Goal: Task Accomplishment & Management: Use online tool/utility

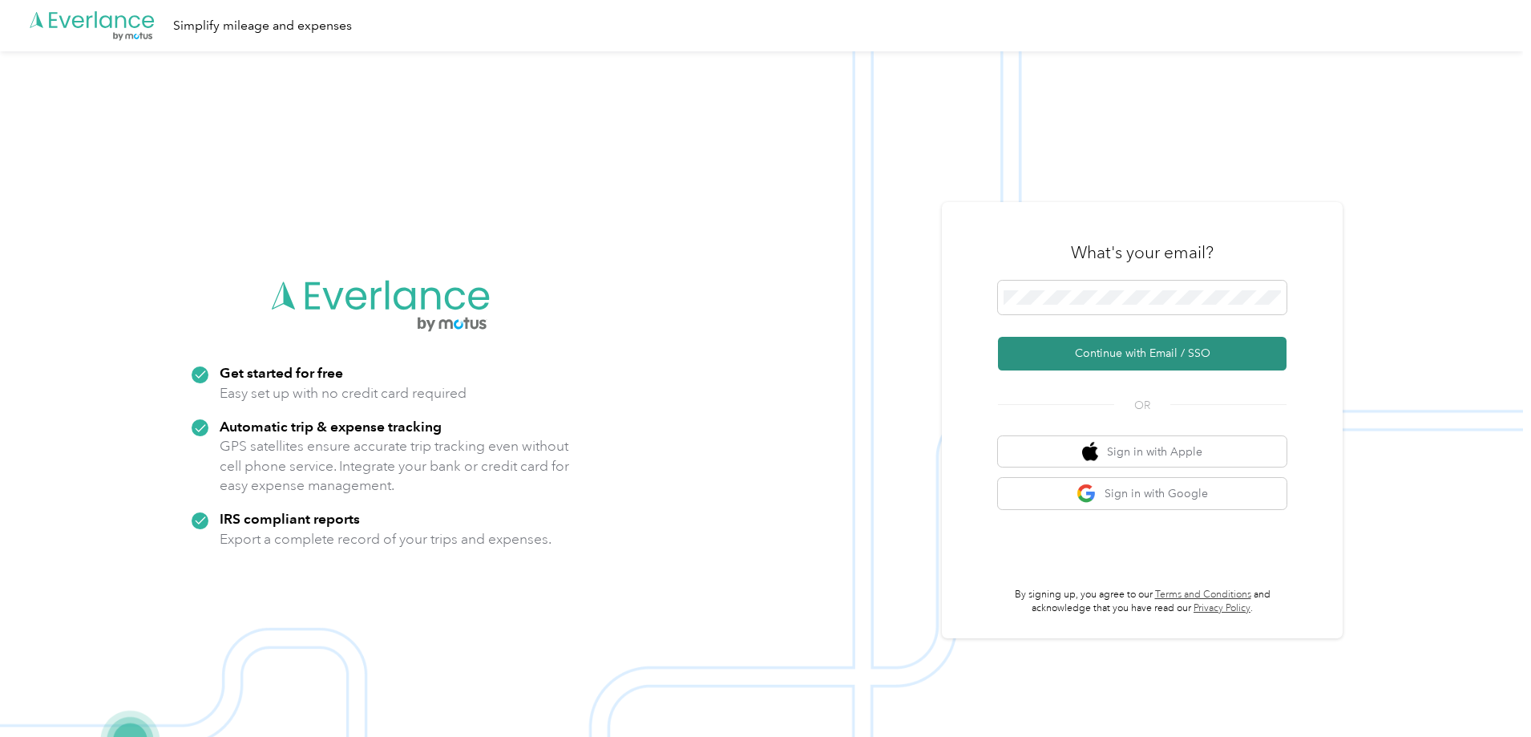
click at [1119, 349] on button "Continue with Email / SSO" at bounding box center [1142, 354] width 289 height 34
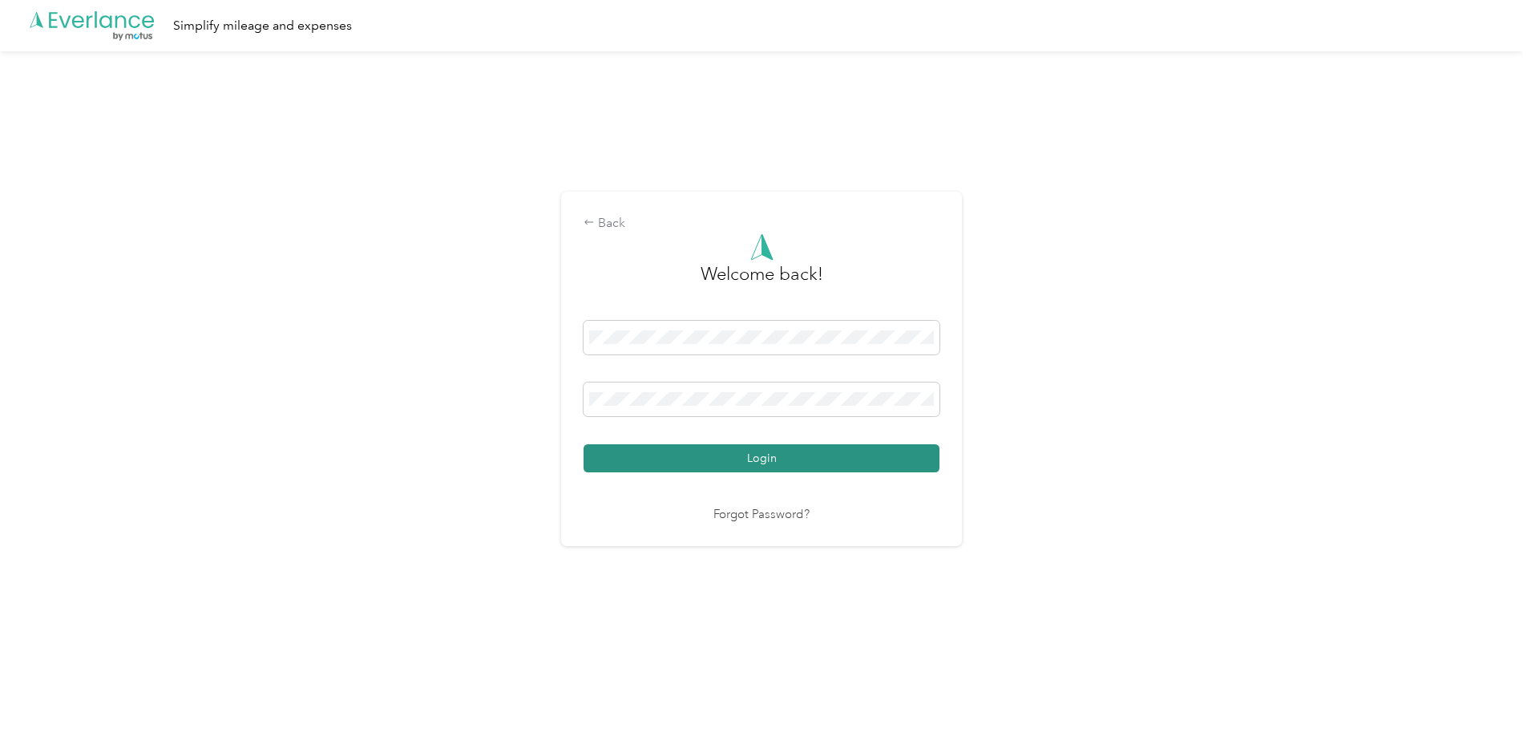
click at [625, 466] on button "Login" at bounding box center [761, 458] width 356 height 28
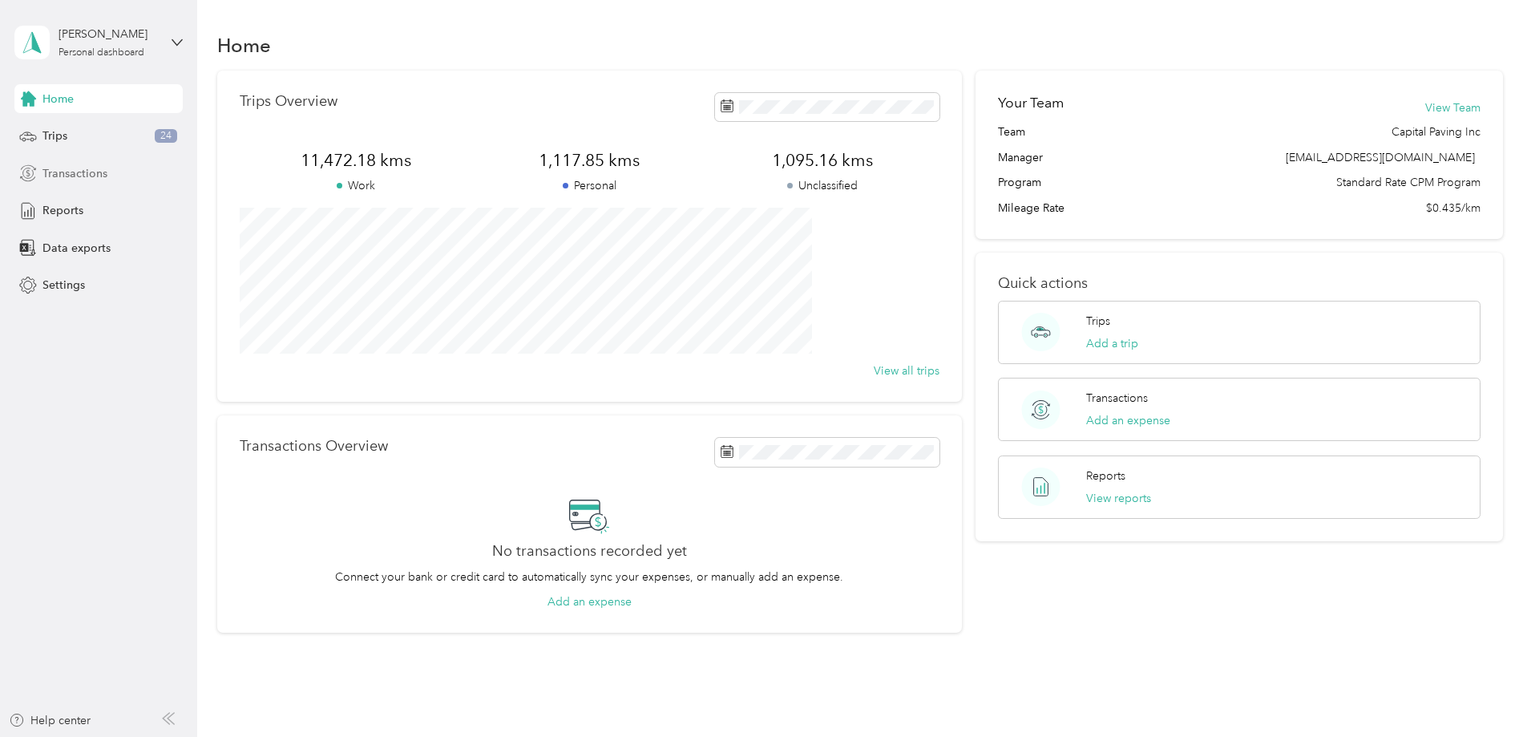
click at [53, 174] on span "Transactions" at bounding box center [74, 173] width 65 height 17
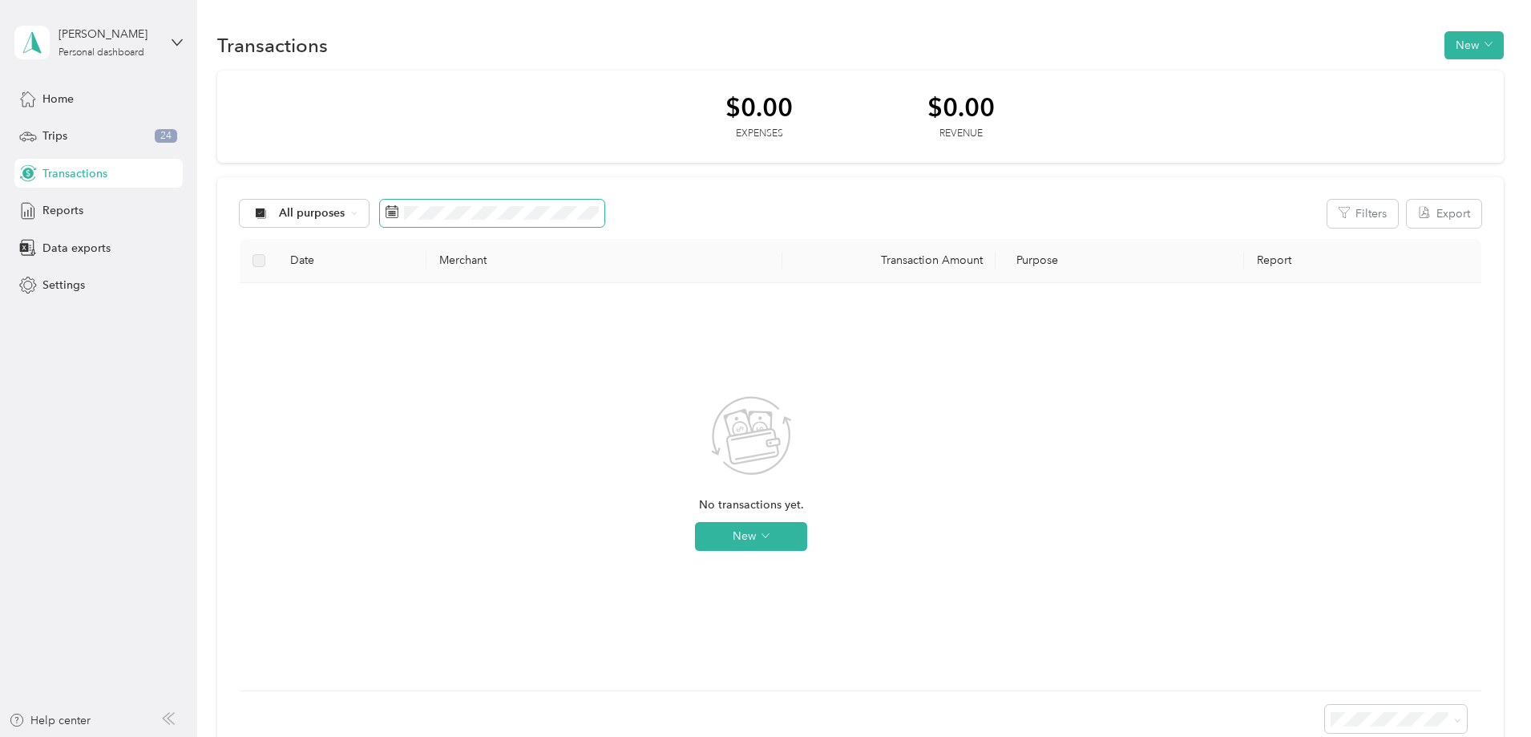
click at [525, 220] on span at bounding box center [492, 213] width 224 height 27
click at [345, 210] on span "All purposes" at bounding box center [312, 213] width 67 height 11
click at [421, 326] on span "Personal" at bounding box center [433, 326] width 95 height 17
click at [325, 209] on span "Personal" at bounding box center [302, 213] width 46 height 11
click at [435, 265] on span "Unclassified" at bounding box center [433, 270] width 95 height 17
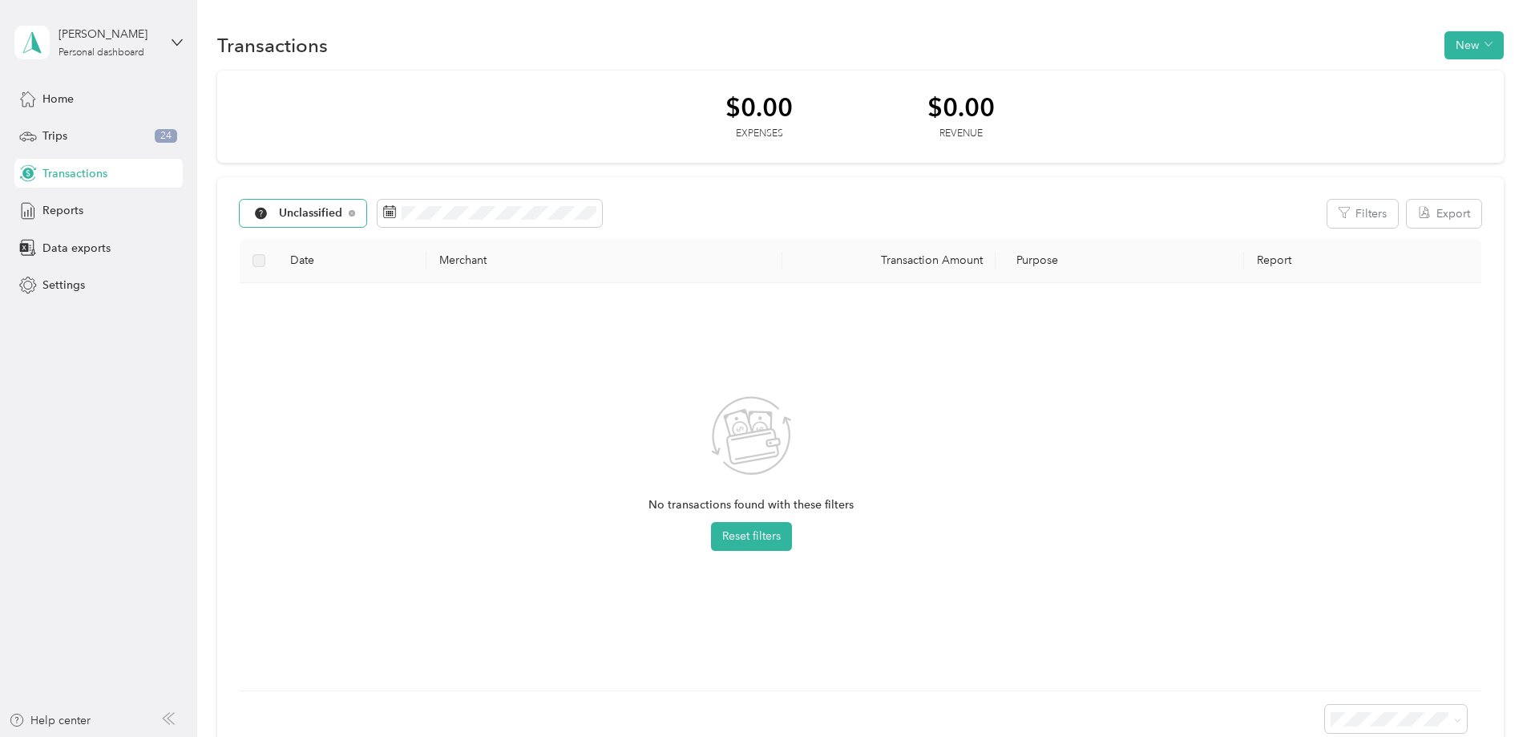
click at [343, 213] on span "Unclassified" at bounding box center [311, 213] width 64 height 11
click at [422, 248] on li "All purposes" at bounding box center [419, 242] width 147 height 28
click at [345, 213] on span "All purposes" at bounding box center [312, 213] width 67 height 11
click at [425, 301] on span "Capital Paving Inc" at bounding box center [433, 293] width 95 height 17
click at [63, 208] on span "Reports" at bounding box center [62, 210] width 41 height 17
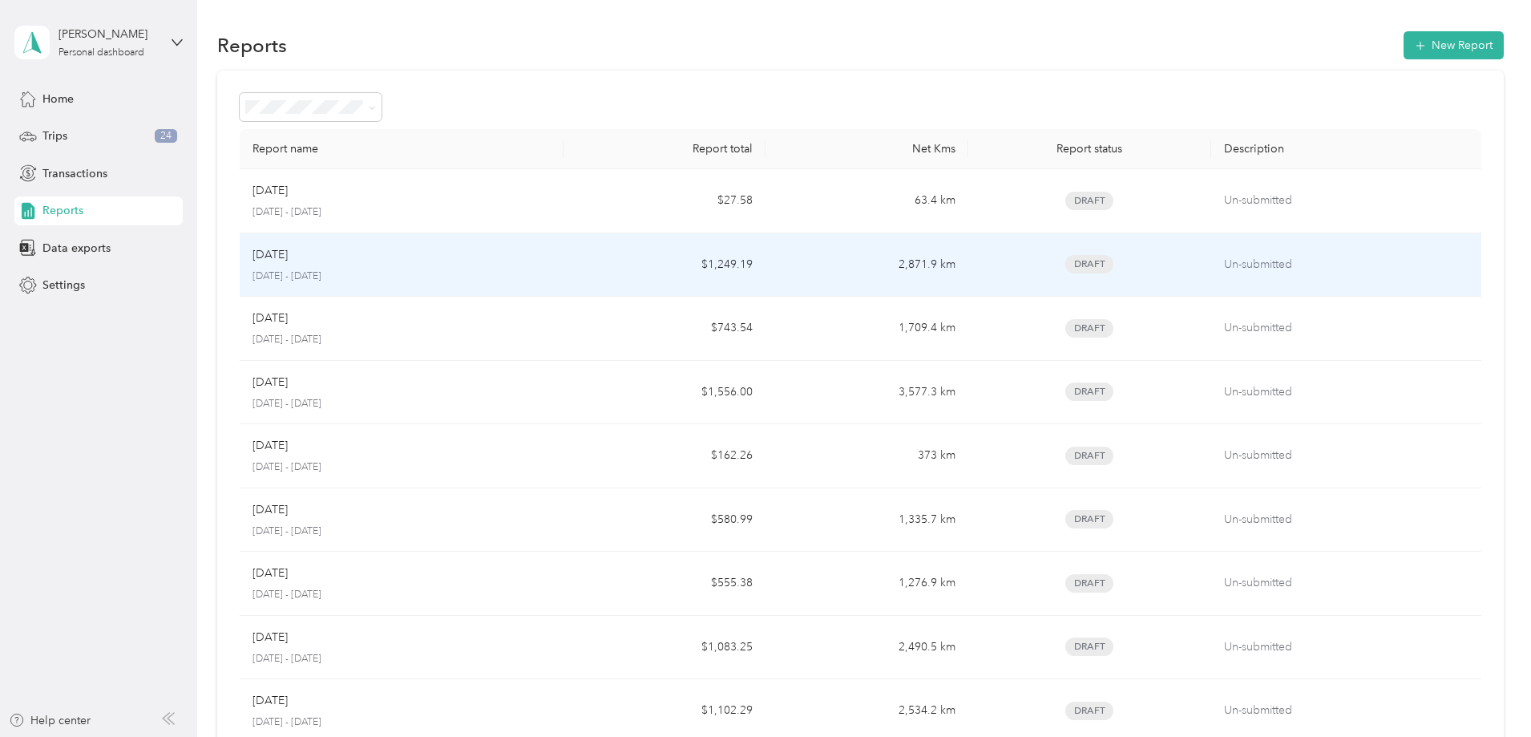
click at [1132, 277] on td "Draft" at bounding box center [1089, 265] width 243 height 64
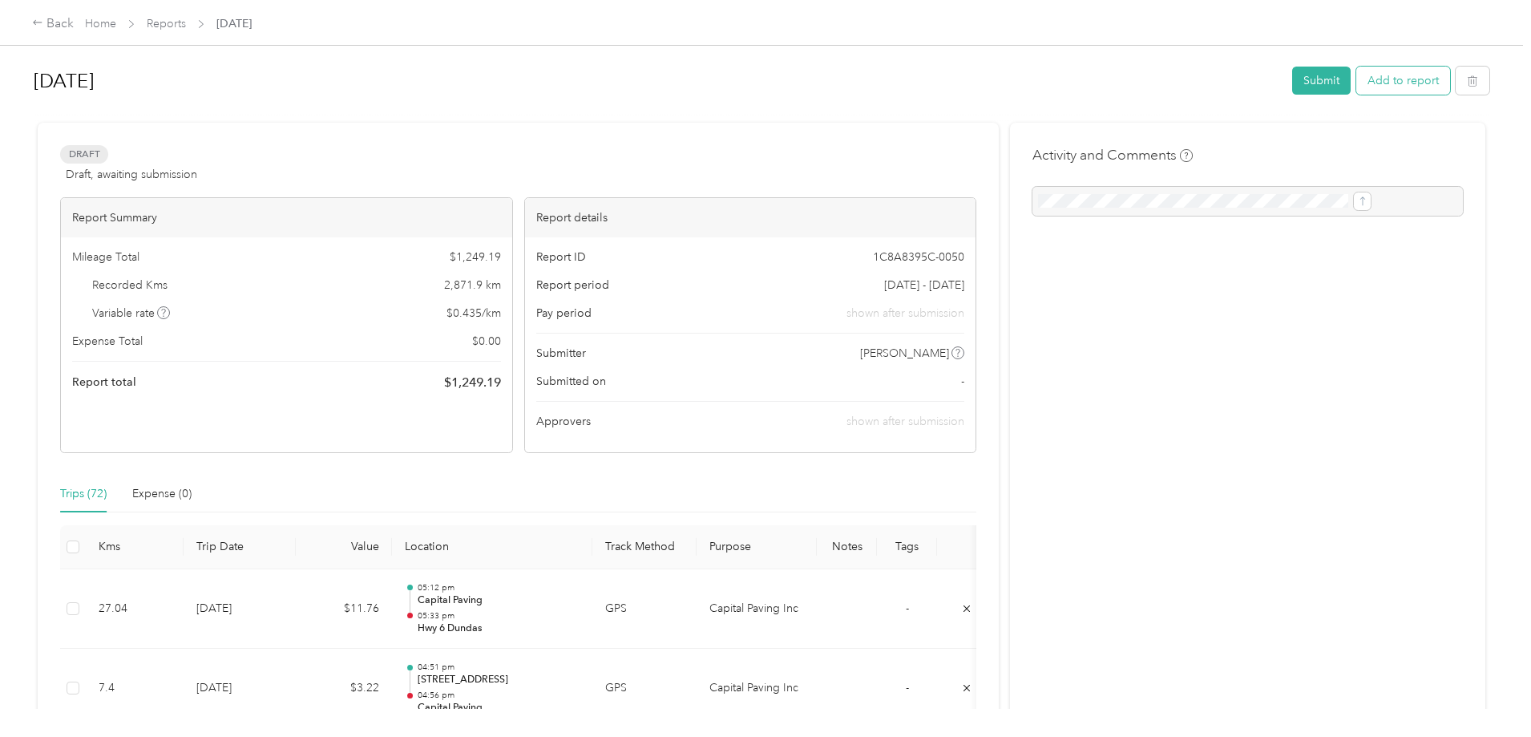
click at [1356, 79] on button "Add to report" at bounding box center [1403, 81] width 94 height 28
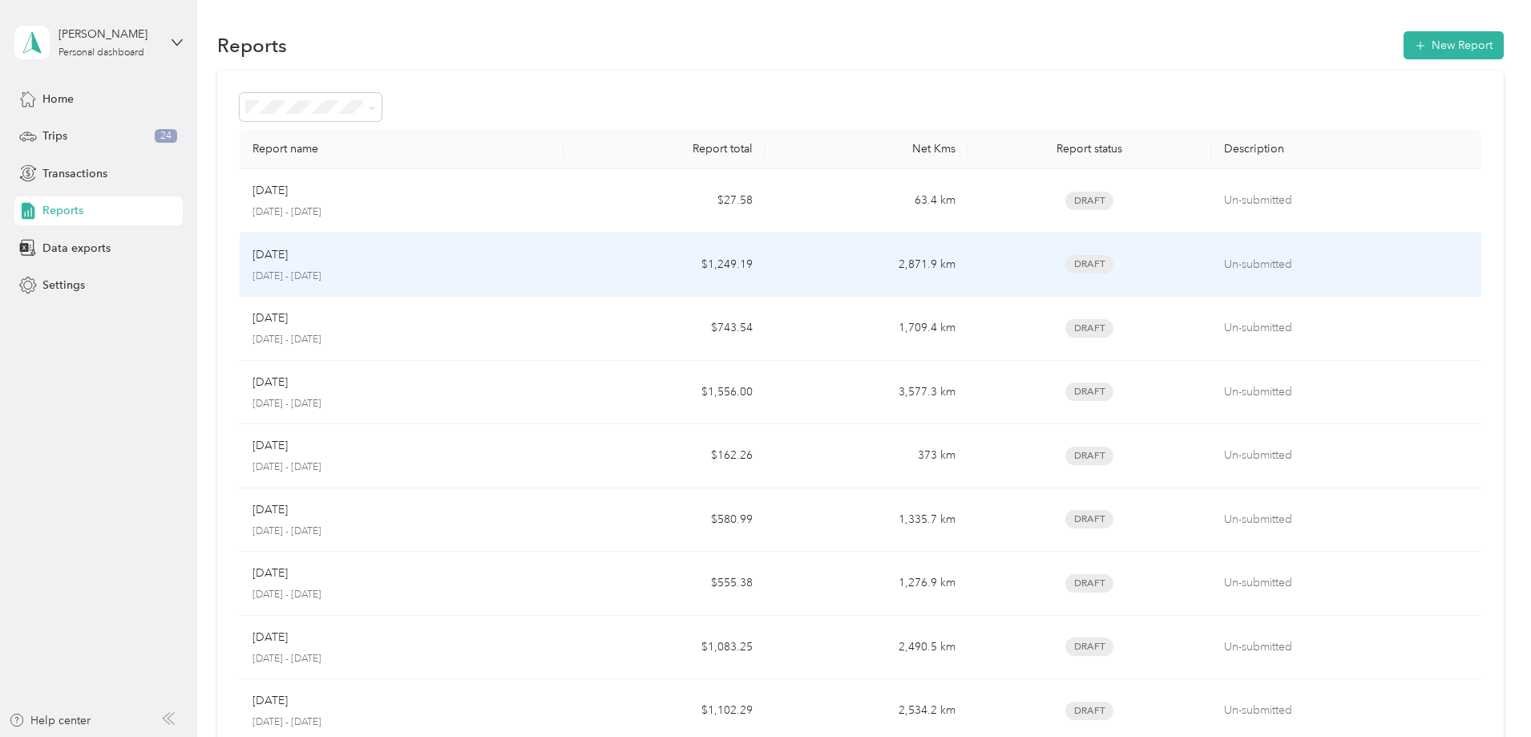
click at [1065, 260] on span "Draft" at bounding box center [1089, 264] width 48 height 18
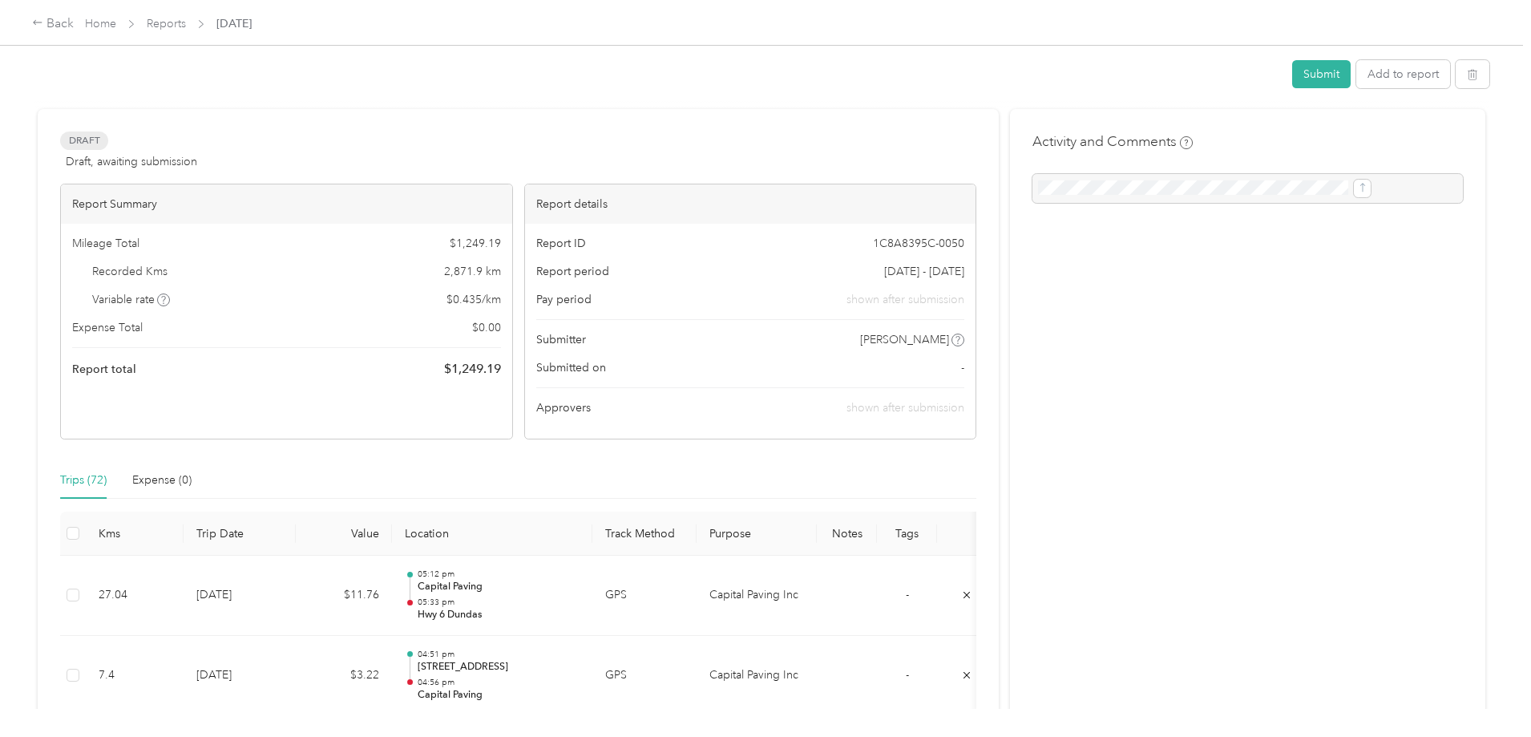
click at [1101, 193] on div at bounding box center [1247, 188] width 430 height 29
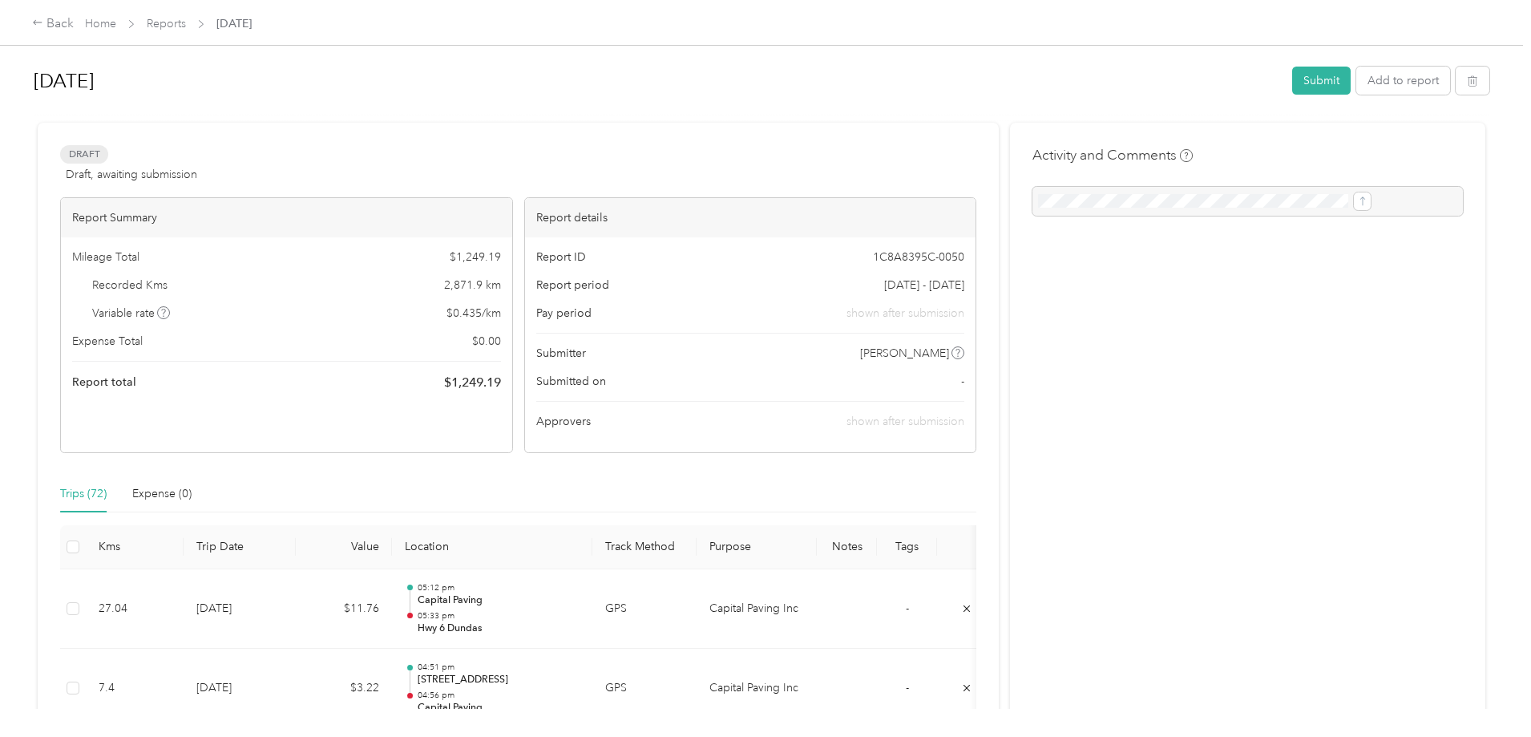
click at [1075, 200] on div at bounding box center [1247, 201] width 430 height 29
click at [1128, 204] on div at bounding box center [1247, 201] width 430 height 29
click at [1115, 200] on div at bounding box center [1247, 201] width 430 height 29
click at [1041, 200] on div at bounding box center [1247, 201] width 430 height 29
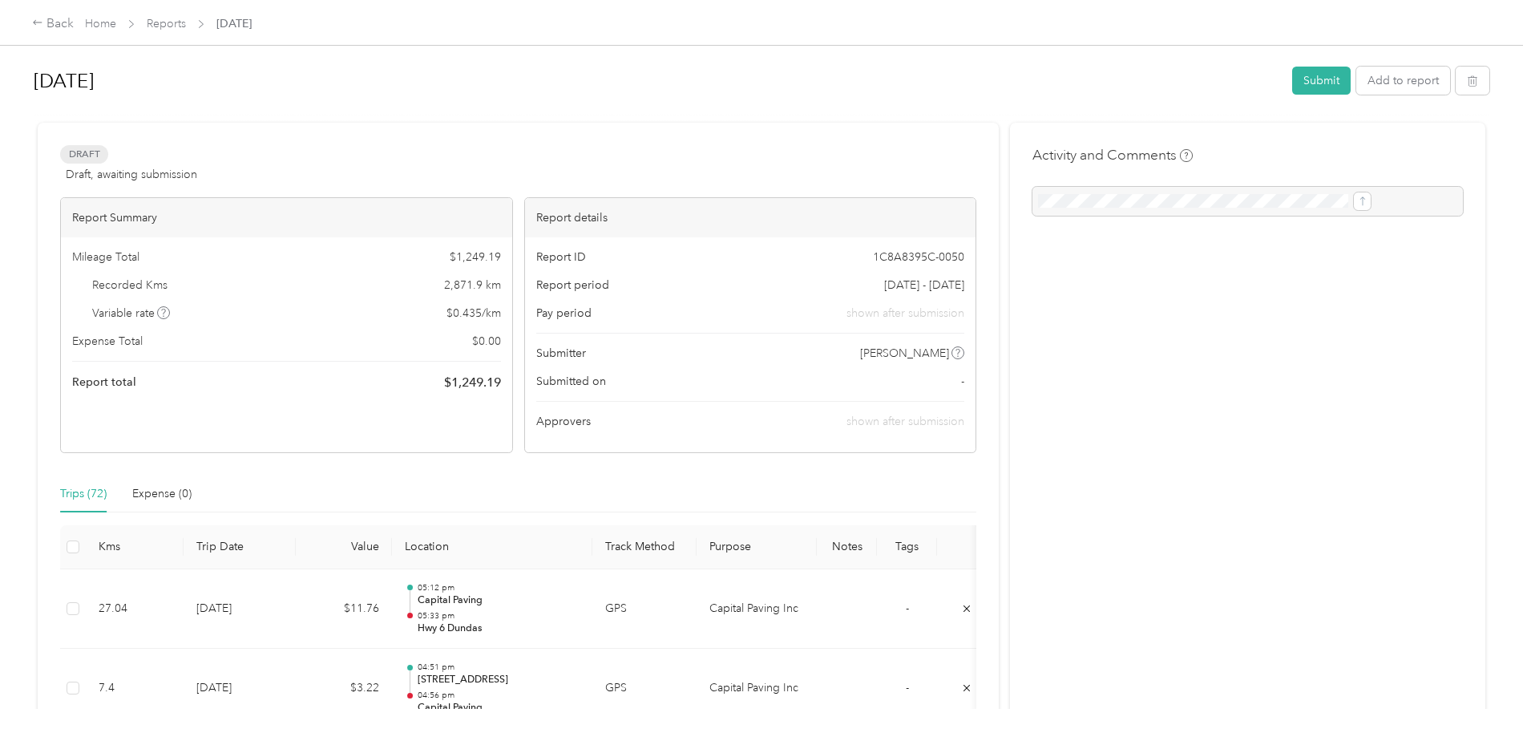
click at [913, 381] on div "Submitted on -" at bounding box center [750, 381] width 429 height 17
click at [886, 426] on span "shown after submission" at bounding box center [905, 421] width 118 height 14
click at [192, 493] on div "Expense (0)" at bounding box center [161, 494] width 59 height 18
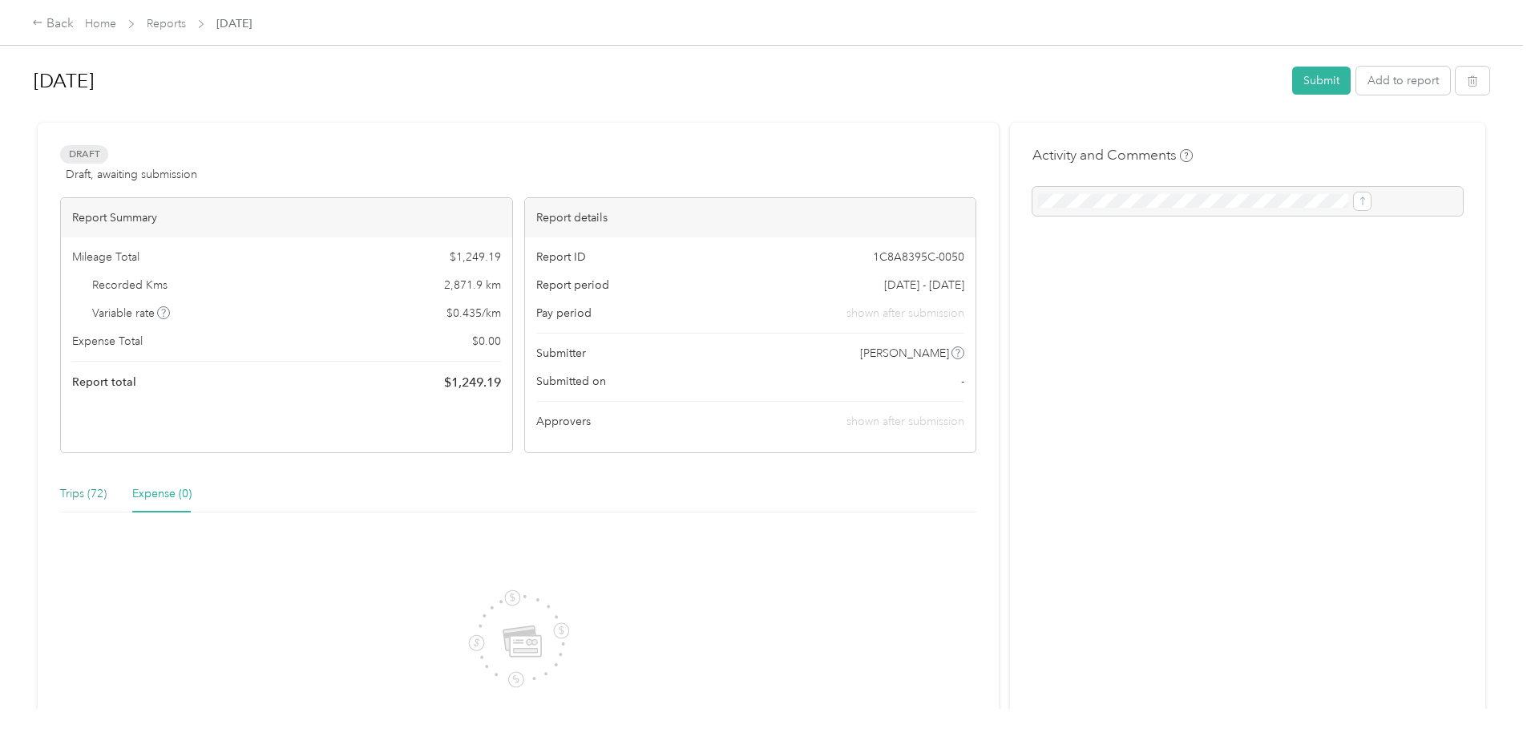
click at [107, 499] on div "Trips (72)" at bounding box center [83, 494] width 46 height 18
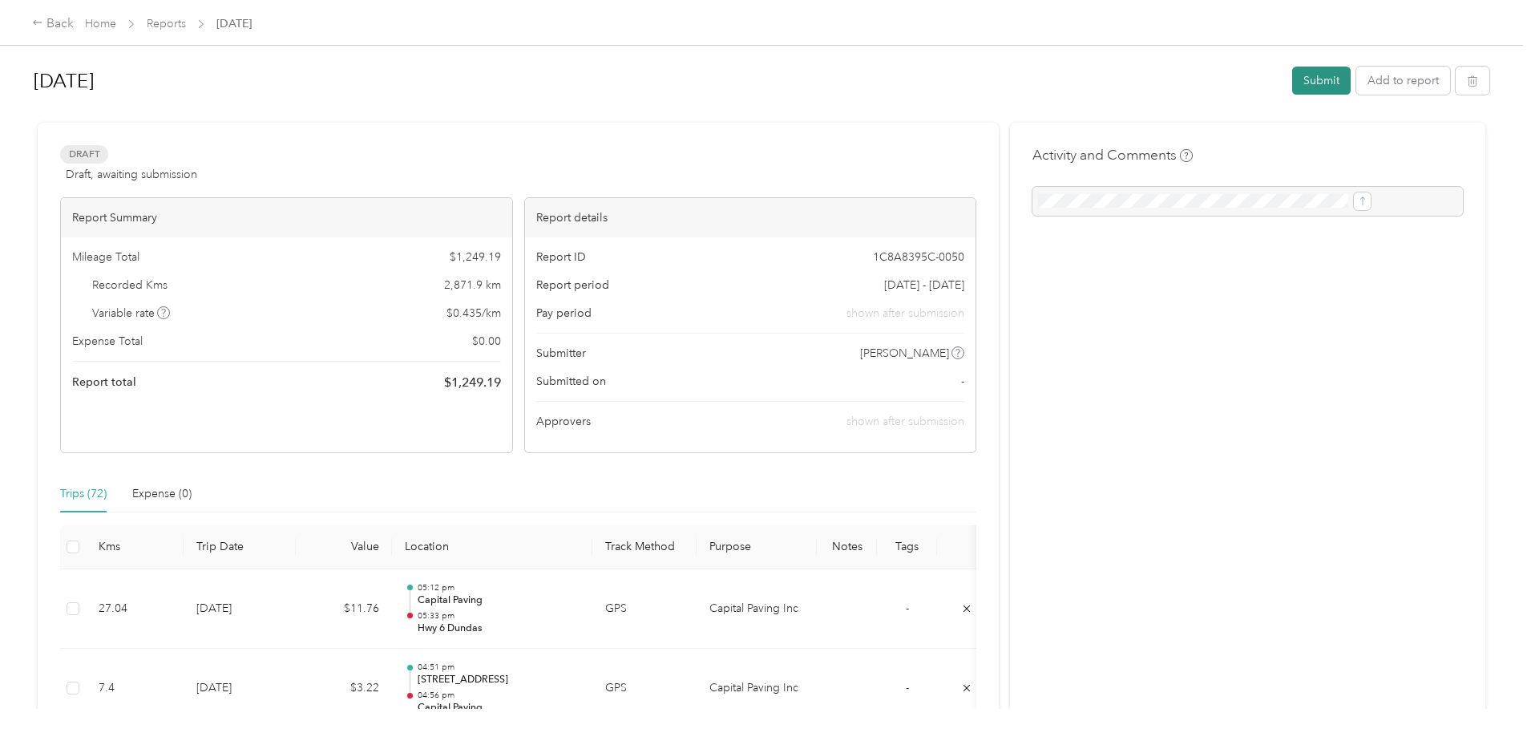
click at [1292, 86] on button "Submit" at bounding box center [1321, 81] width 59 height 28
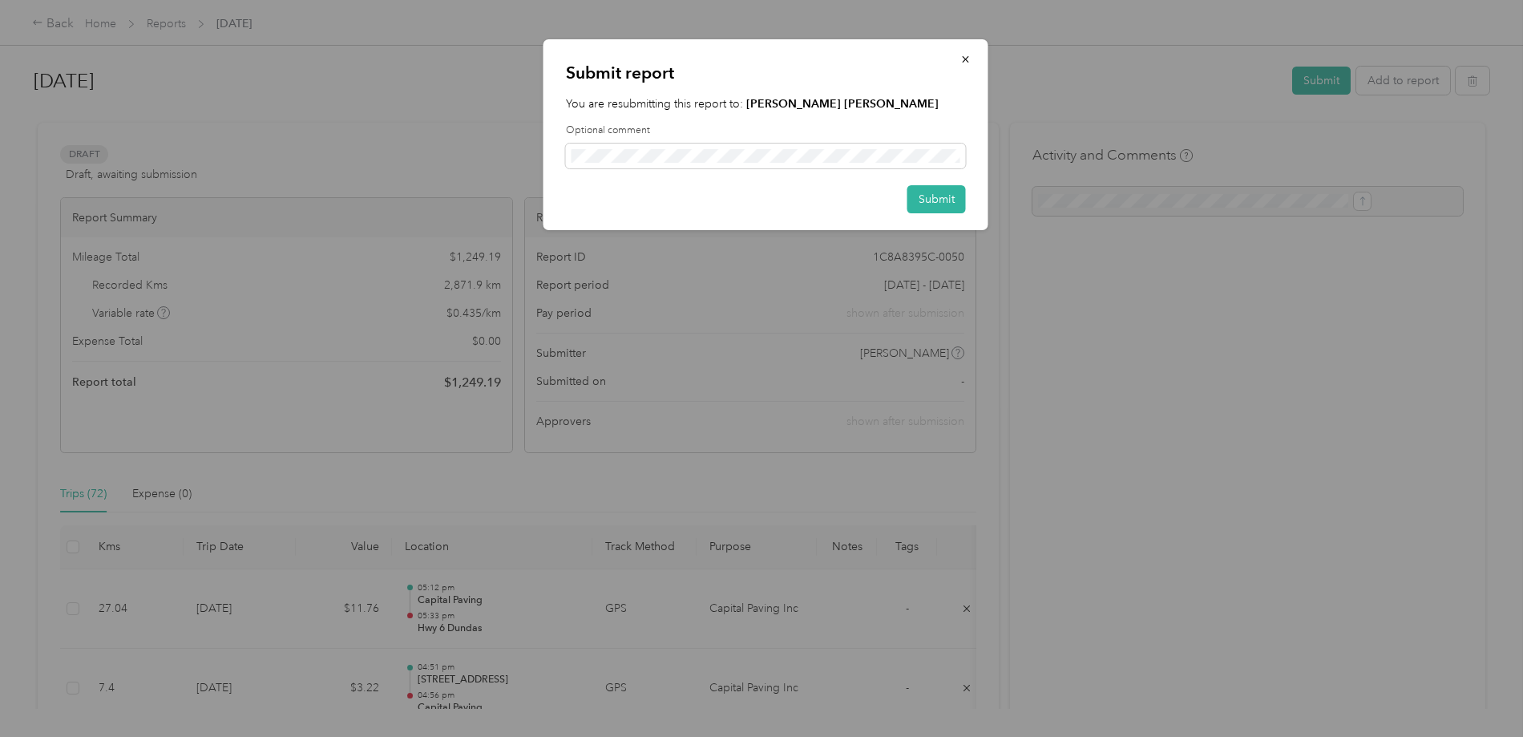
click at [773, 94] on div "Submit report You are resubmitting this report to: [PERSON_NAME] [PERSON_NAME] …" at bounding box center [765, 134] width 445 height 191
click at [767, 102] on strong "[PERSON_NAME] [PERSON_NAME]" at bounding box center [842, 104] width 192 height 14
click at [765, 163] on span at bounding box center [766, 156] width 400 height 26
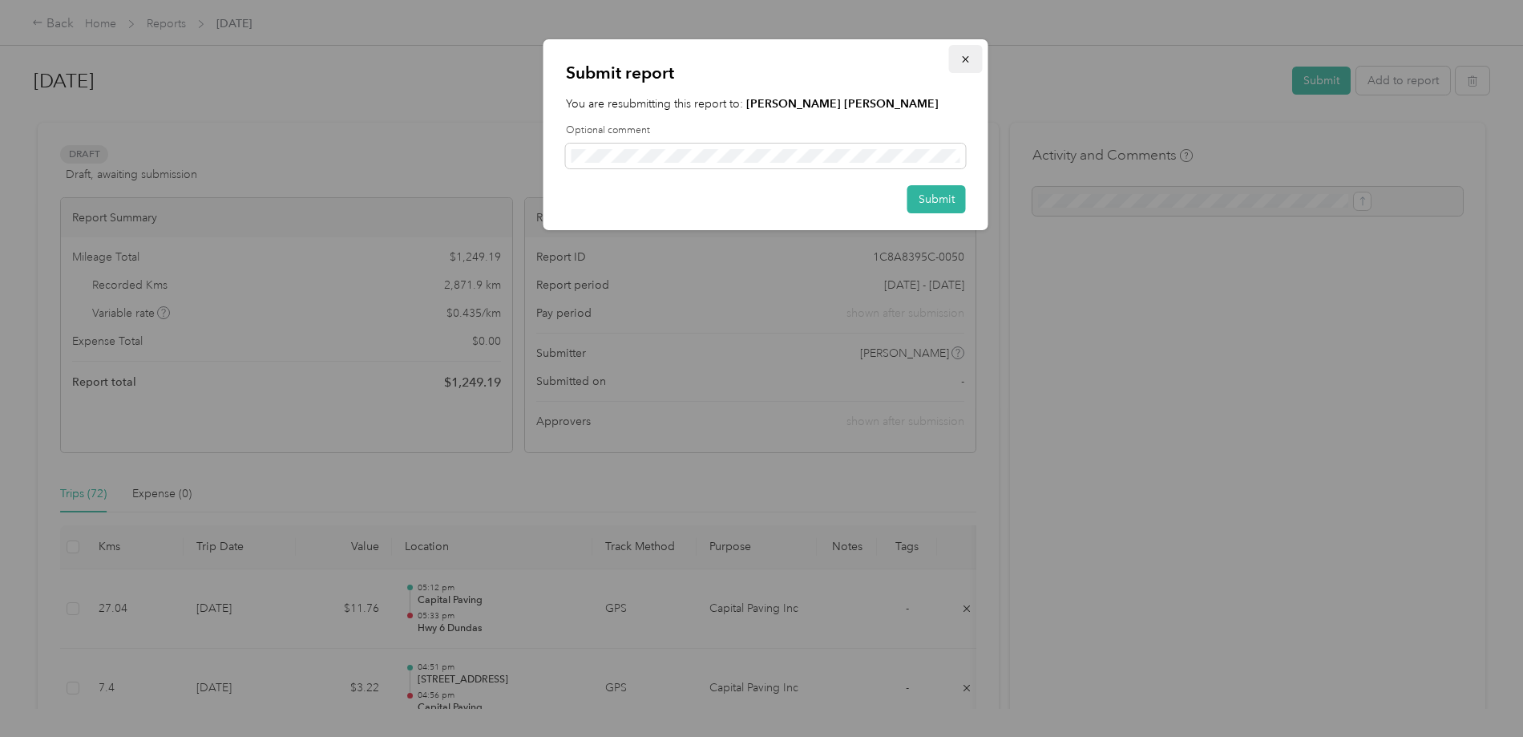
click at [964, 51] on button "button" at bounding box center [966, 59] width 34 height 28
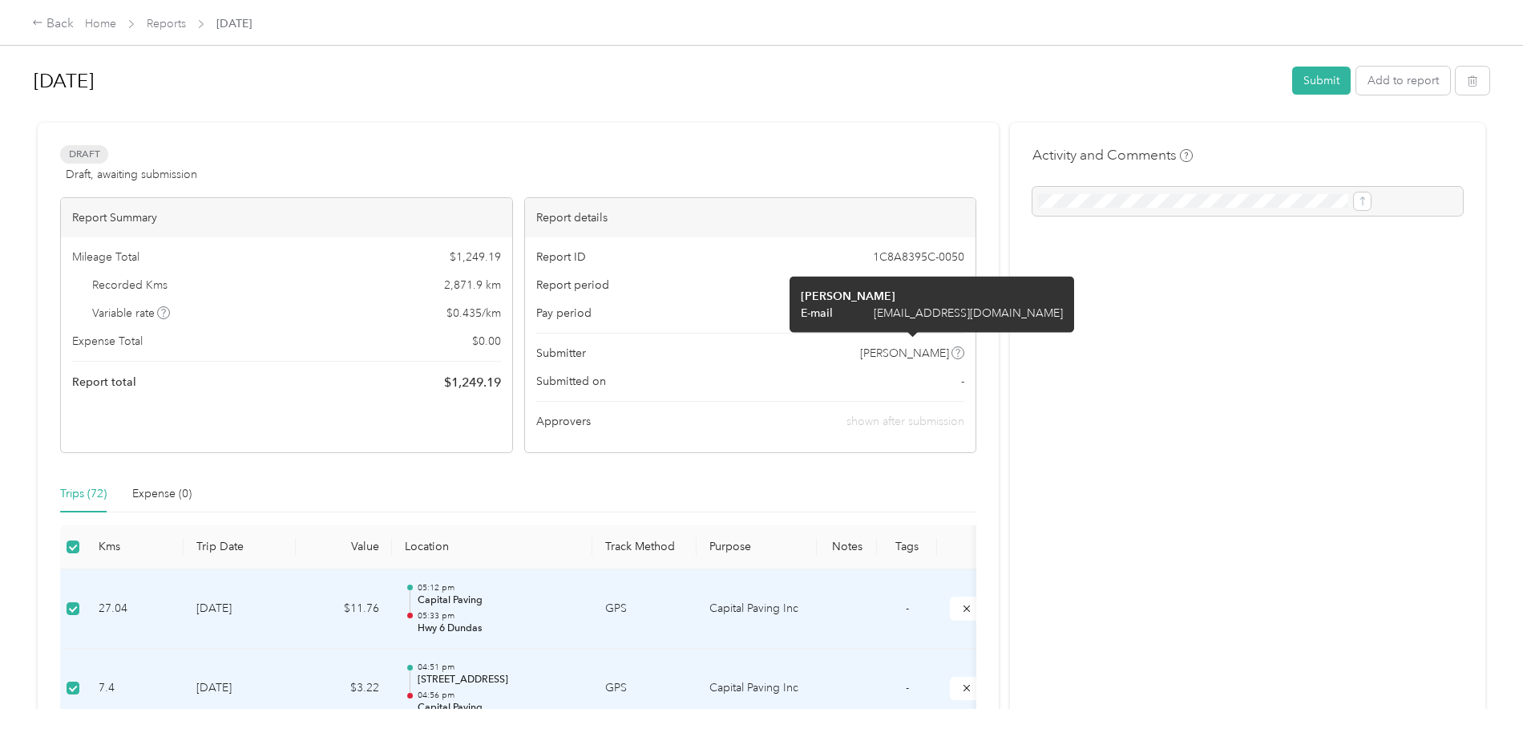
click at [954, 349] on icon at bounding box center [958, 353] width 8 height 8
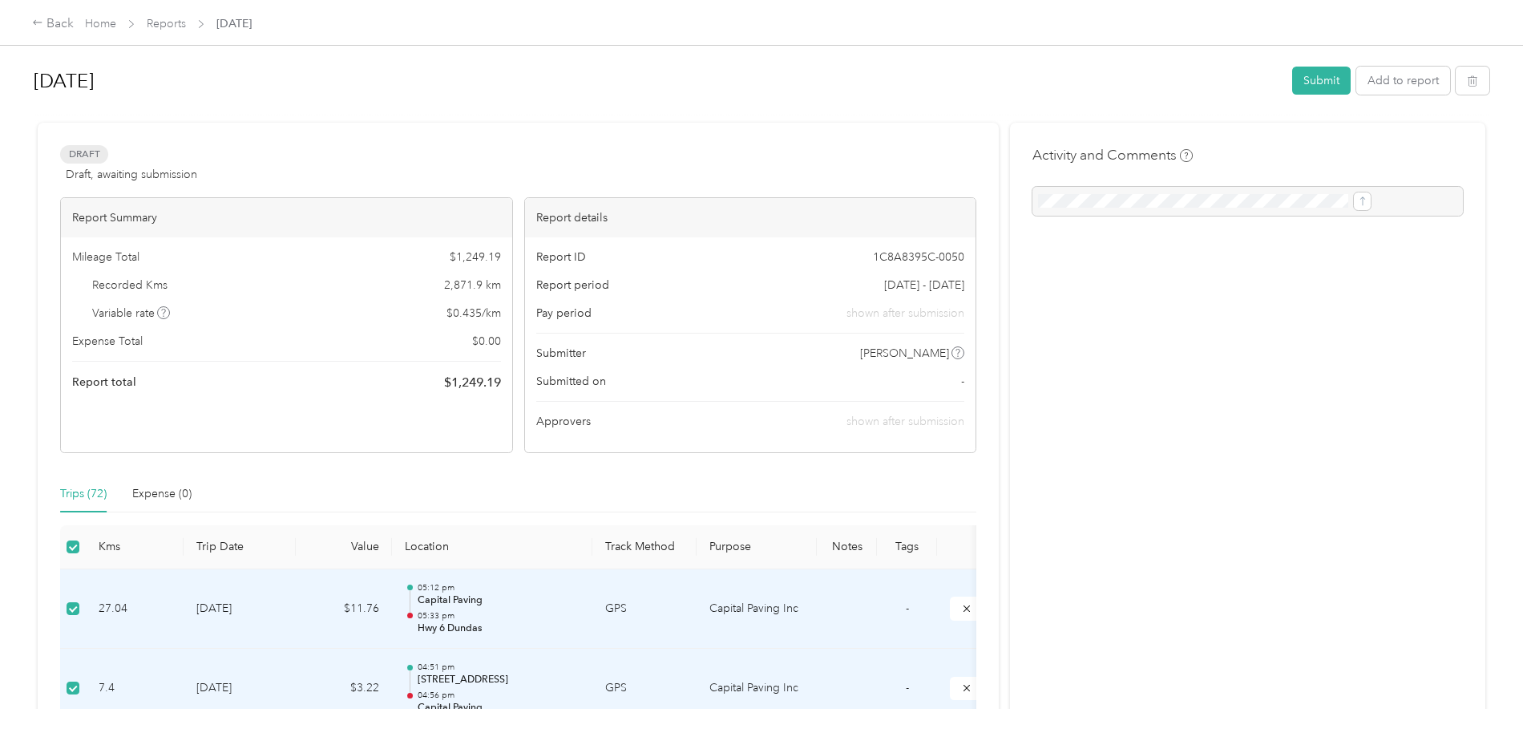
click at [586, 350] on span "Submitter" at bounding box center [561, 353] width 50 height 17
click at [606, 386] on span "Submitted on" at bounding box center [571, 381] width 70 height 17
click at [108, 149] on span "Draft" at bounding box center [84, 154] width 48 height 18
click at [186, 19] on link "Reports" at bounding box center [166, 24] width 39 height 14
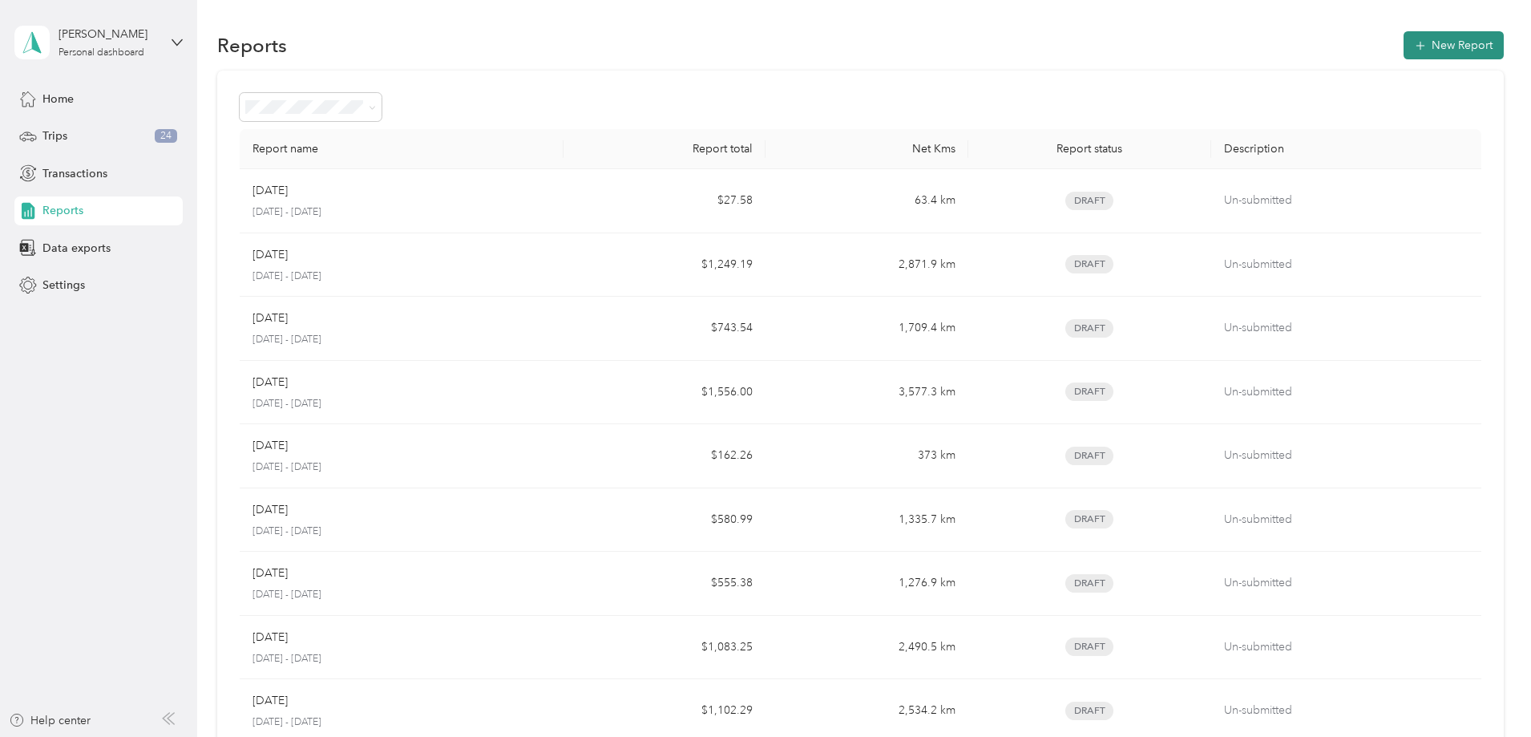
drag, startPoint x: 1214, startPoint y: 263, endPoint x: 1328, endPoint y: 53, distance: 238.8
click at [1403, 53] on button "New Report" at bounding box center [1453, 45] width 100 height 28
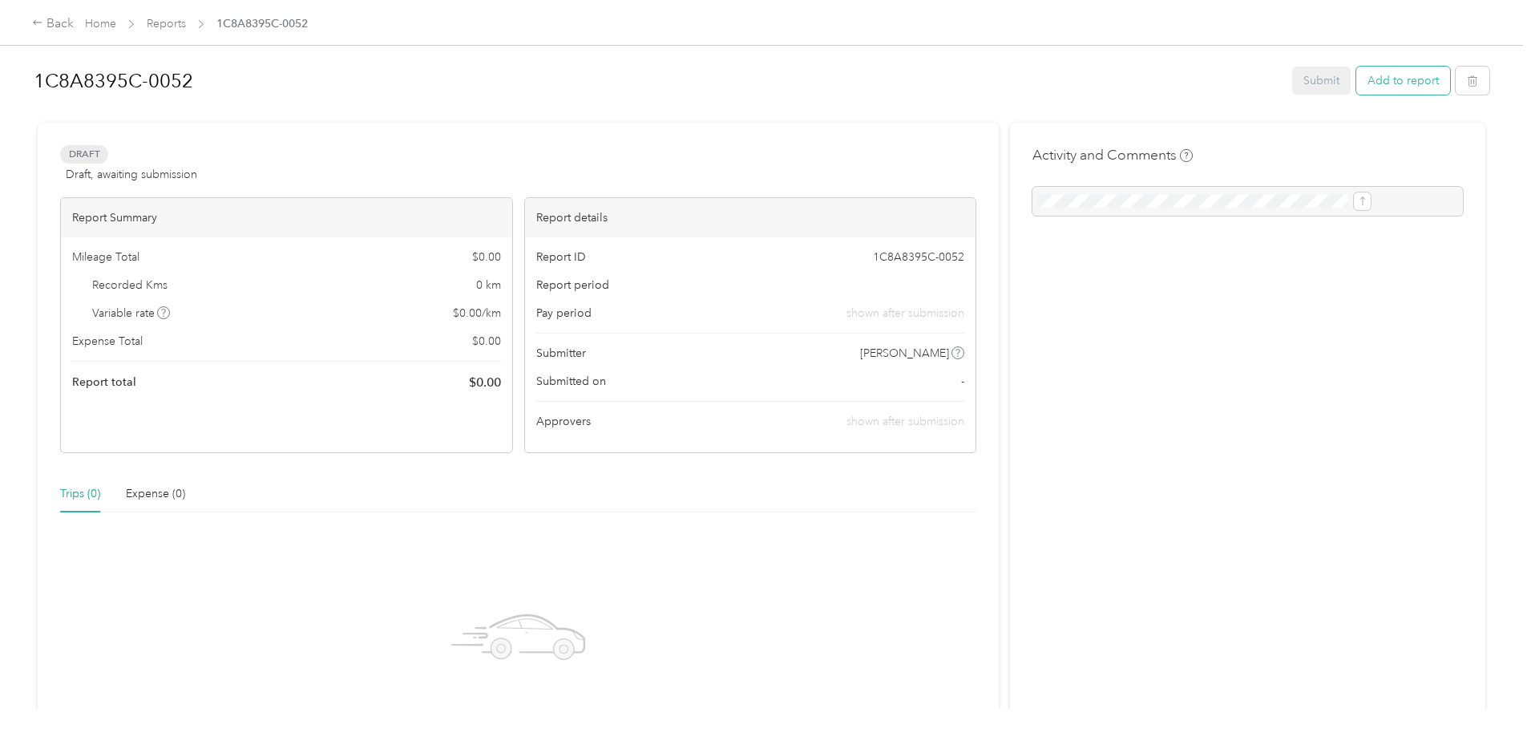
click at [1356, 79] on button "Add to report" at bounding box center [1403, 81] width 94 height 28
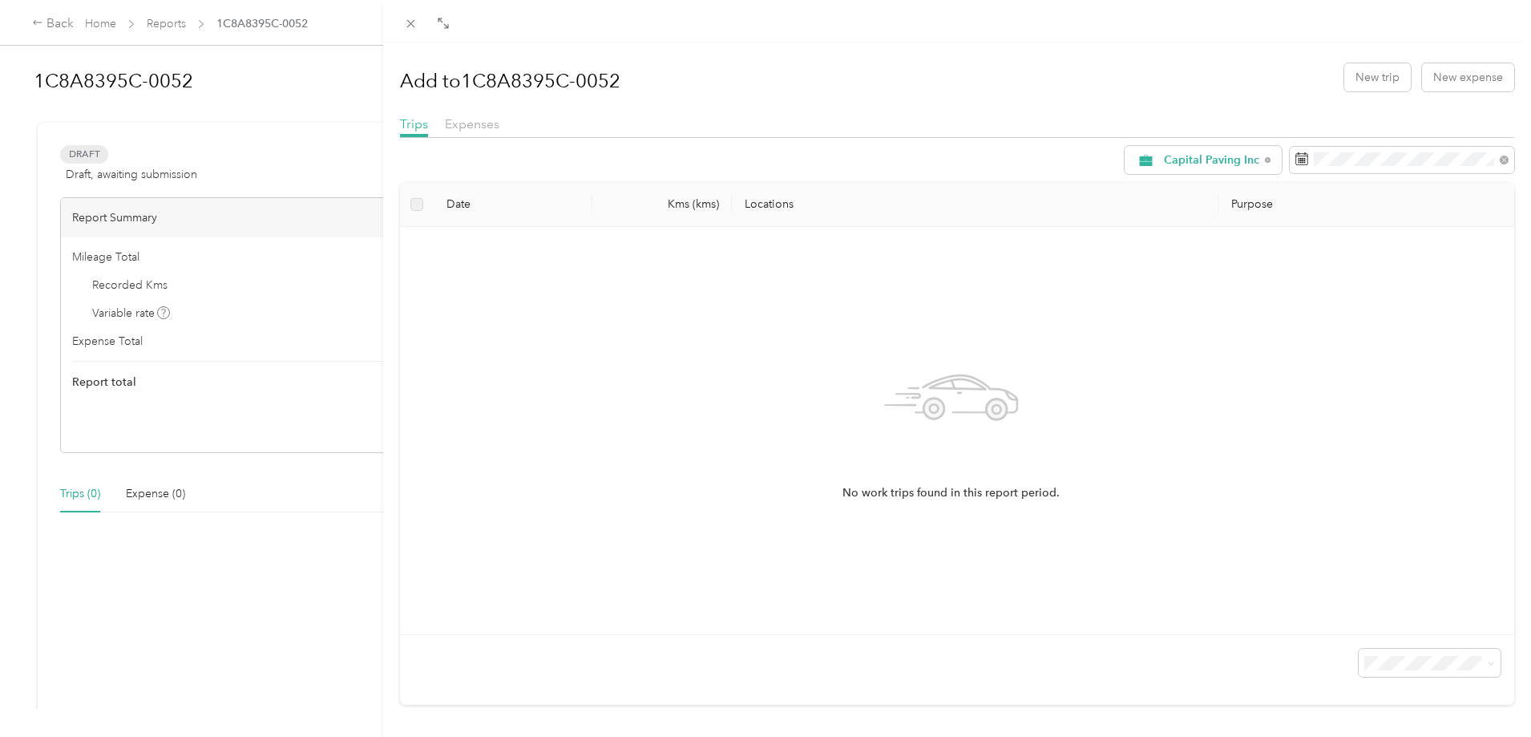
click at [200, 150] on div "Add to 1C8A8395C-0052 New trip New expense Trips Expenses Capital Paving Inc Da…" at bounding box center [765, 368] width 1531 height 737
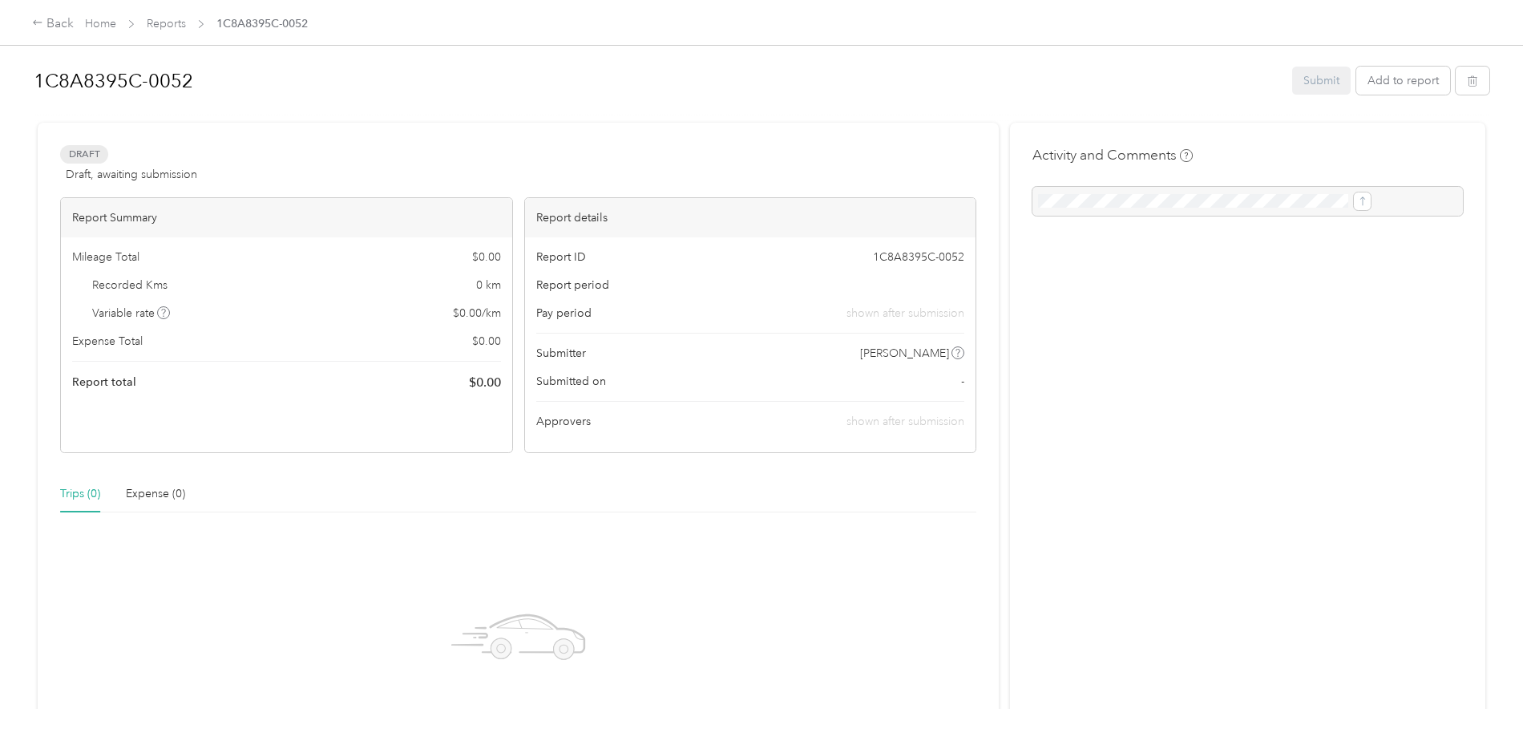
click at [1032, 196] on div at bounding box center [1247, 201] width 430 height 29
click at [1032, 197] on div at bounding box center [1247, 201] width 430 height 29
click at [186, 25] on link "Reports" at bounding box center [166, 24] width 39 height 14
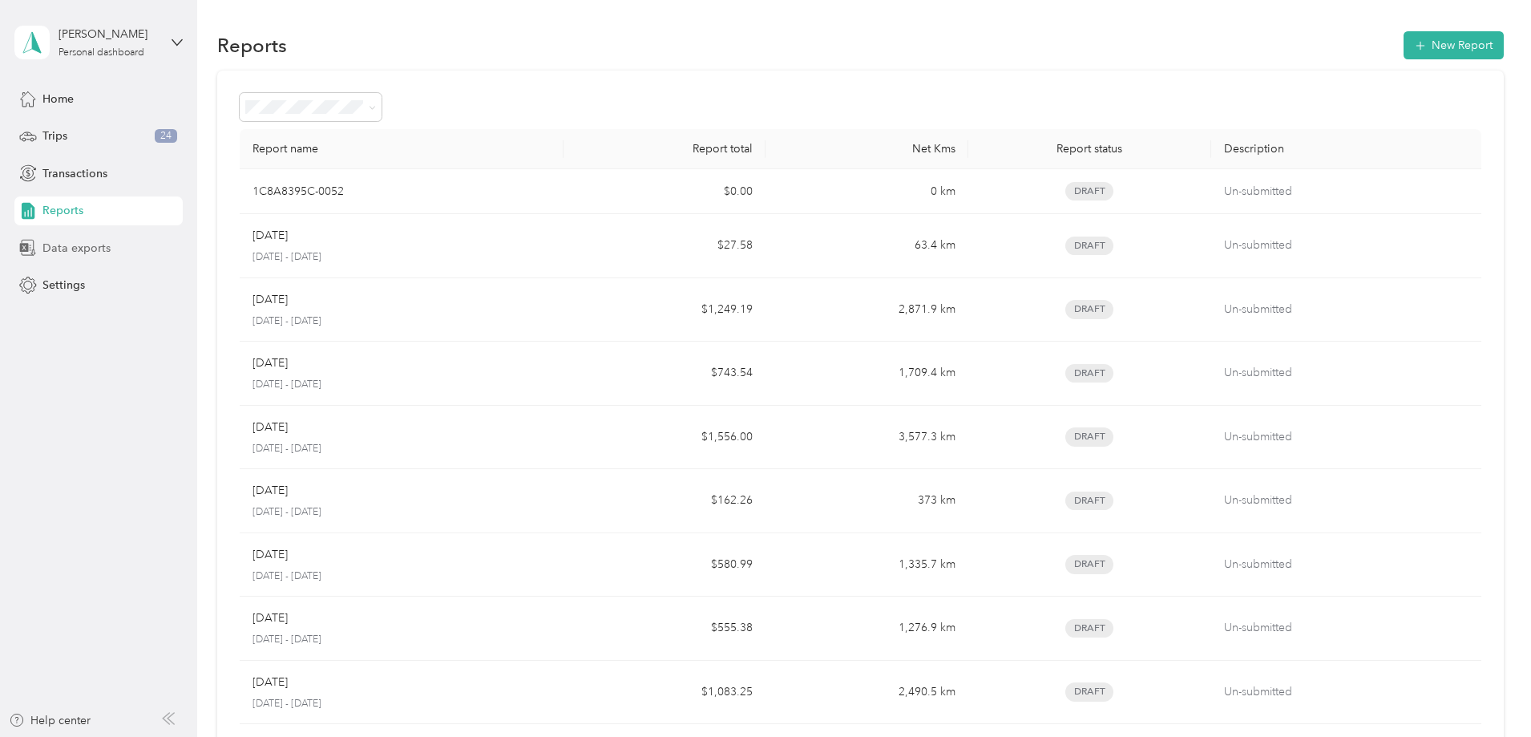
click at [83, 249] on span "Data exports" at bounding box center [76, 248] width 68 height 17
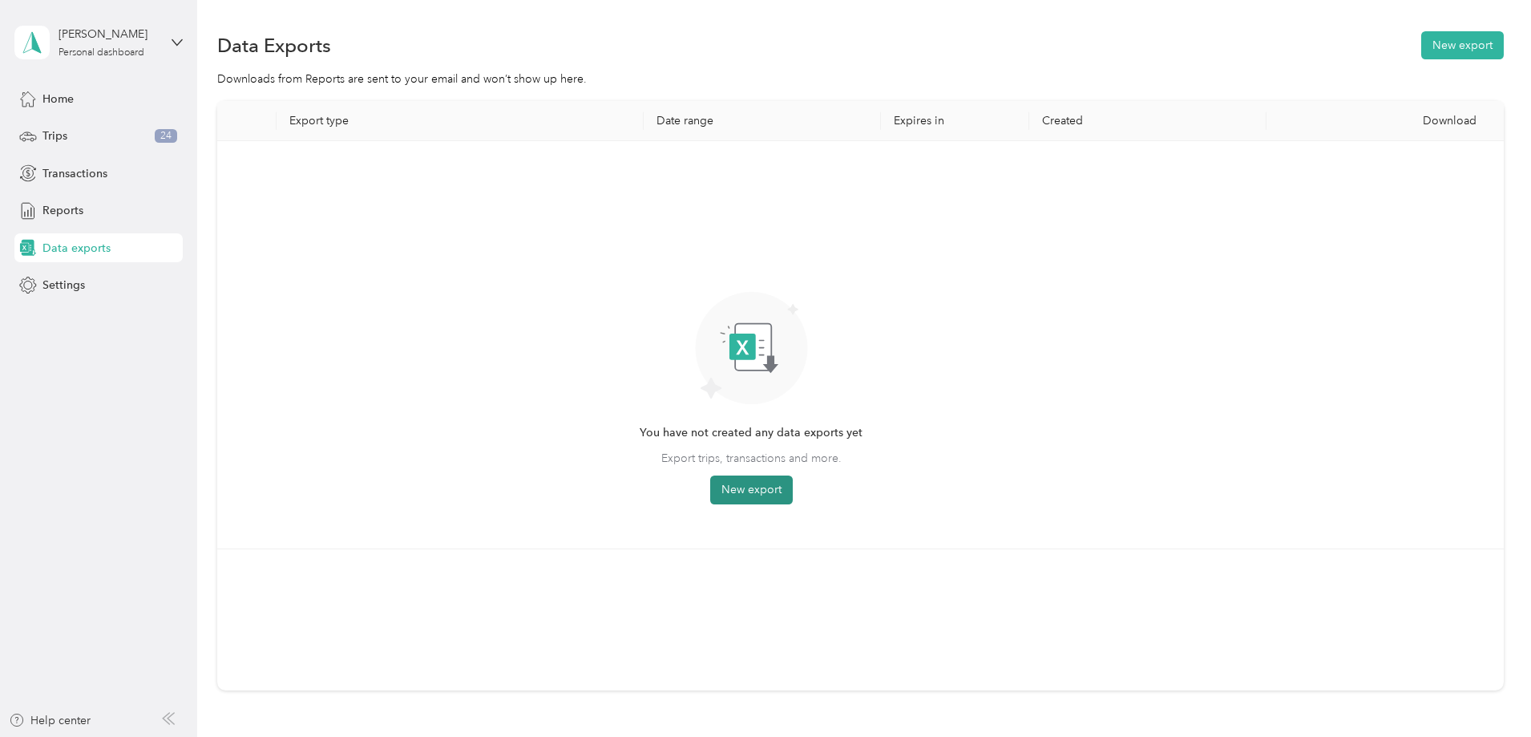
click at [793, 490] on button "New export" at bounding box center [751, 489] width 83 height 29
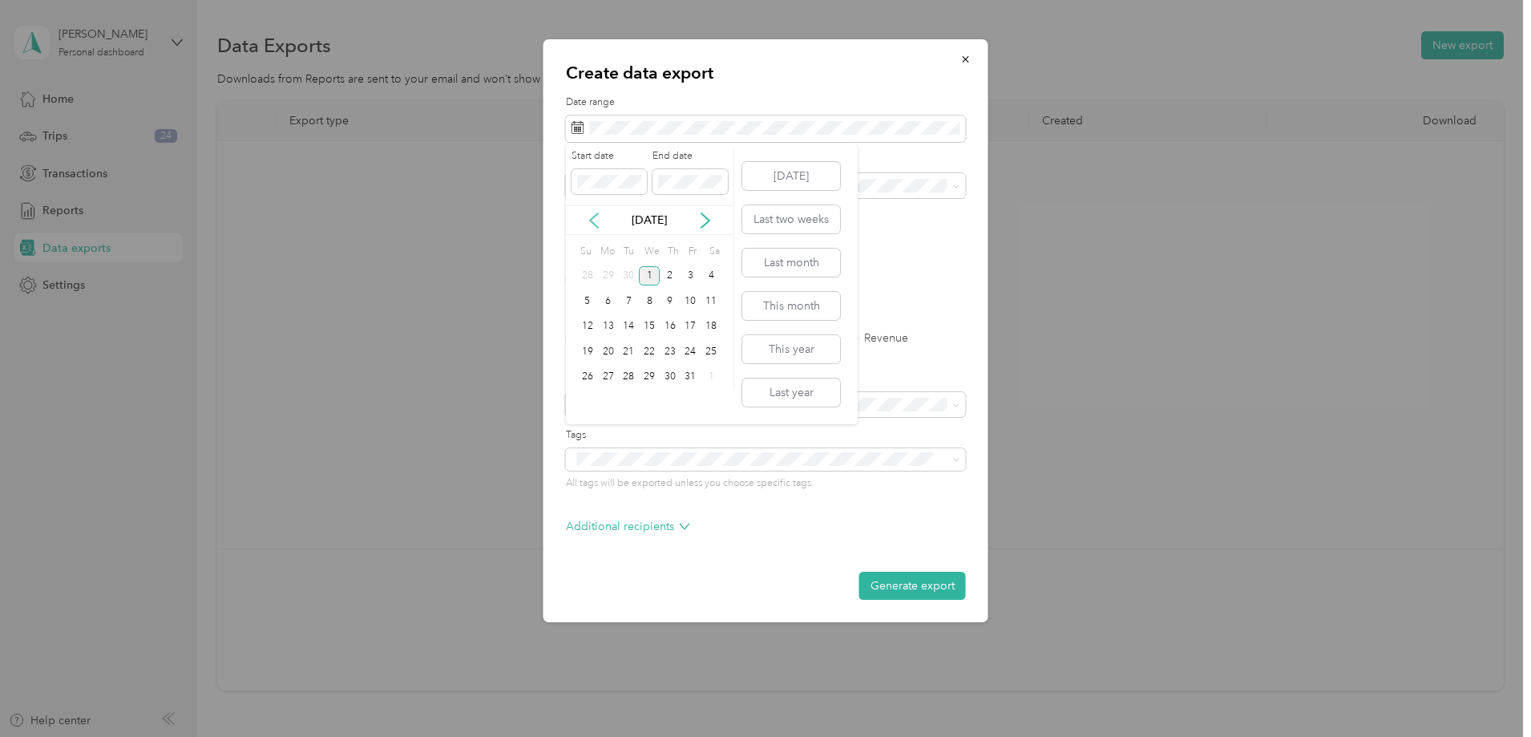
click at [597, 221] on icon at bounding box center [594, 220] width 16 height 16
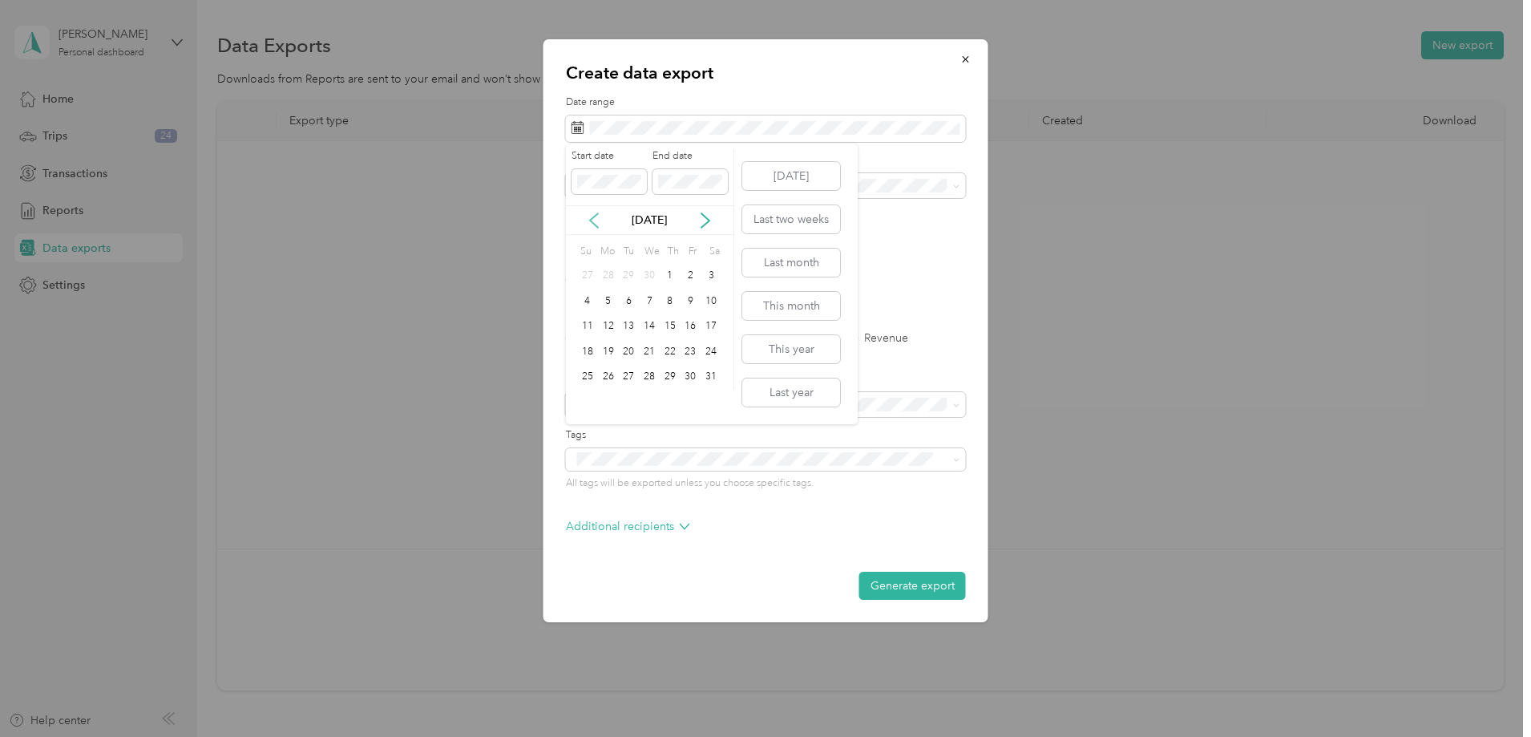
click at [597, 221] on icon at bounding box center [594, 220] width 16 height 16
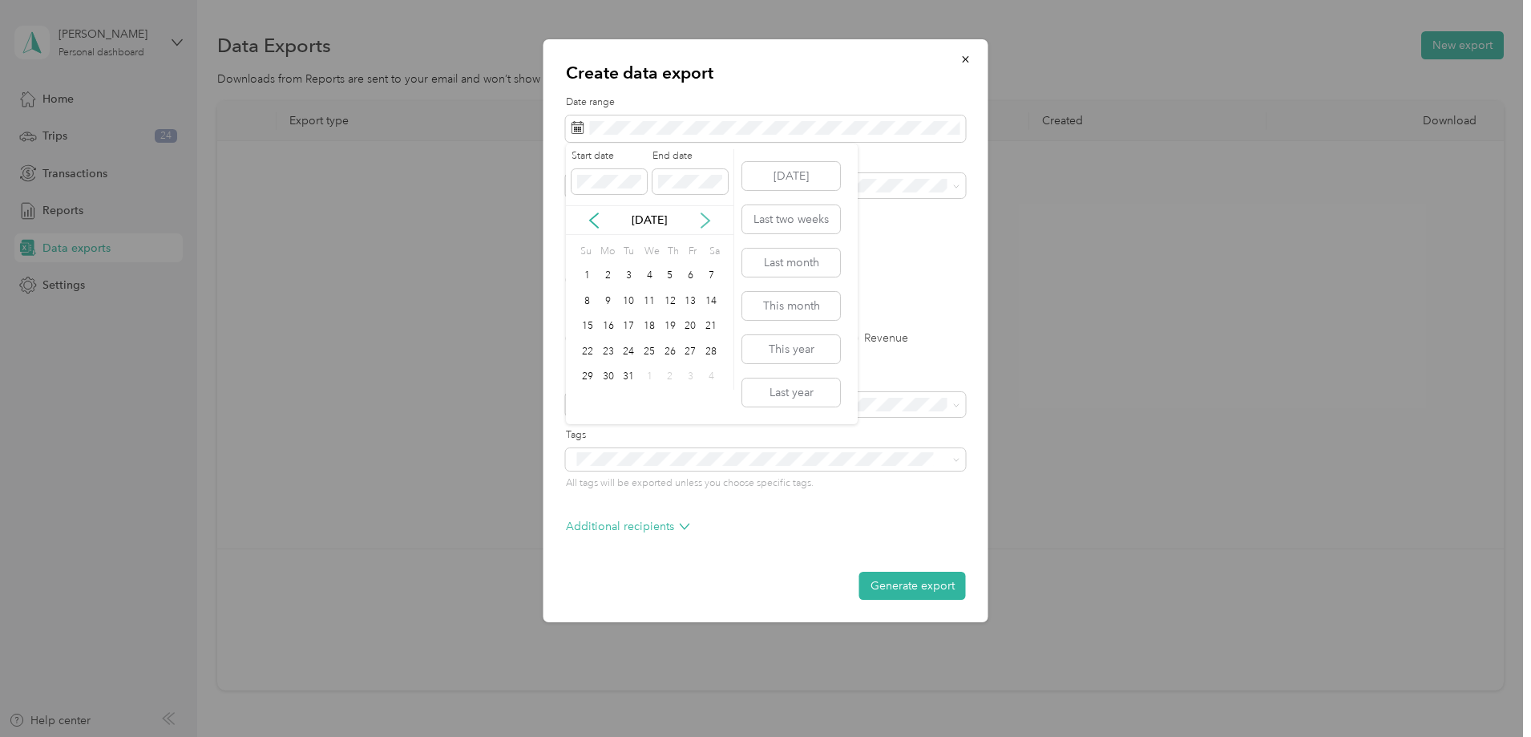
click at [705, 222] on icon at bounding box center [705, 220] width 16 height 16
click at [652, 273] on div "1" at bounding box center [649, 276] width 21 height 20
click at [687, 374] on div "31" at bounding box center [690, 377] width 21 height 20
click at [628, 280] on label "CSV" at bounding box center [645, 279] width 38 height 11
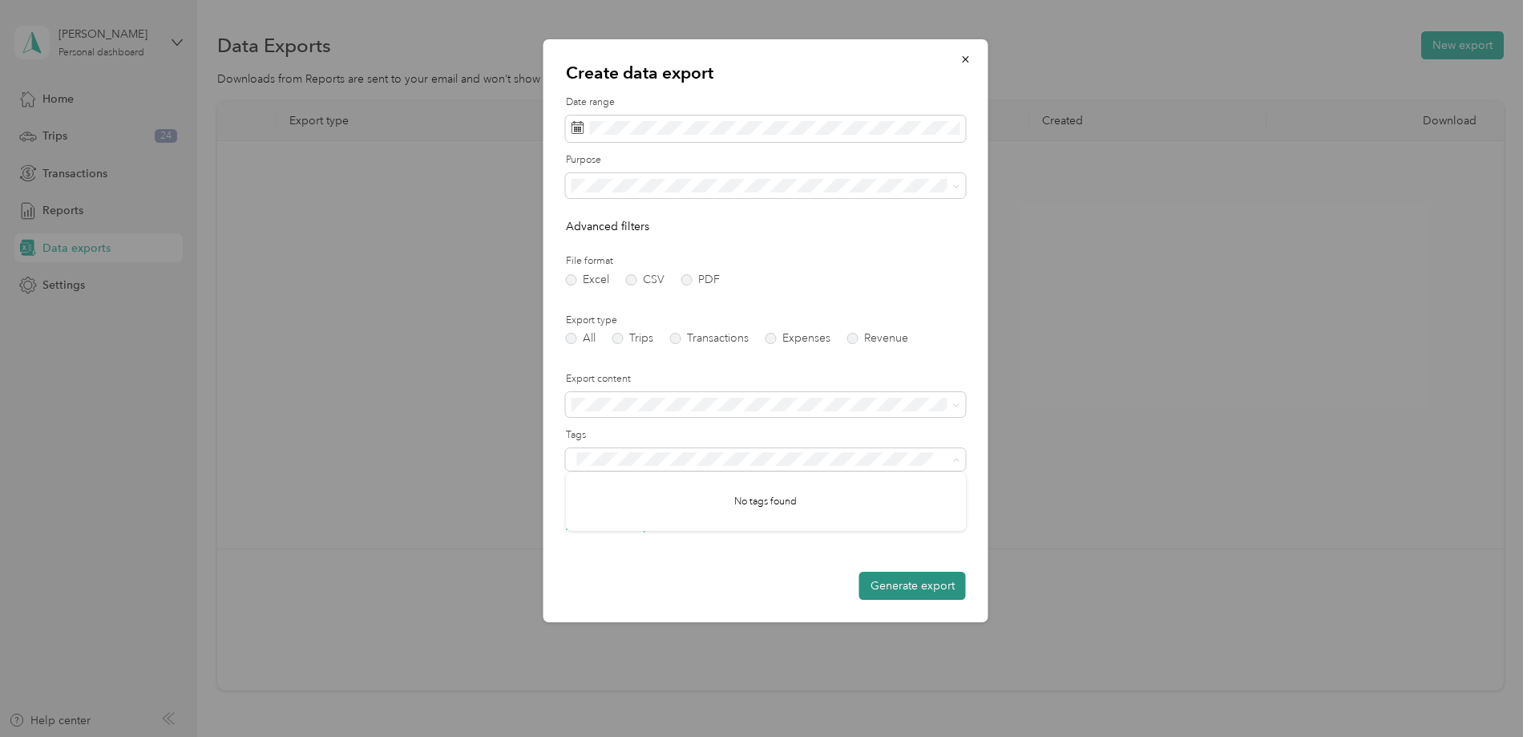
click at [887, 584] on button "Generate export" at bounding box center [912, 585] width 107 height 28
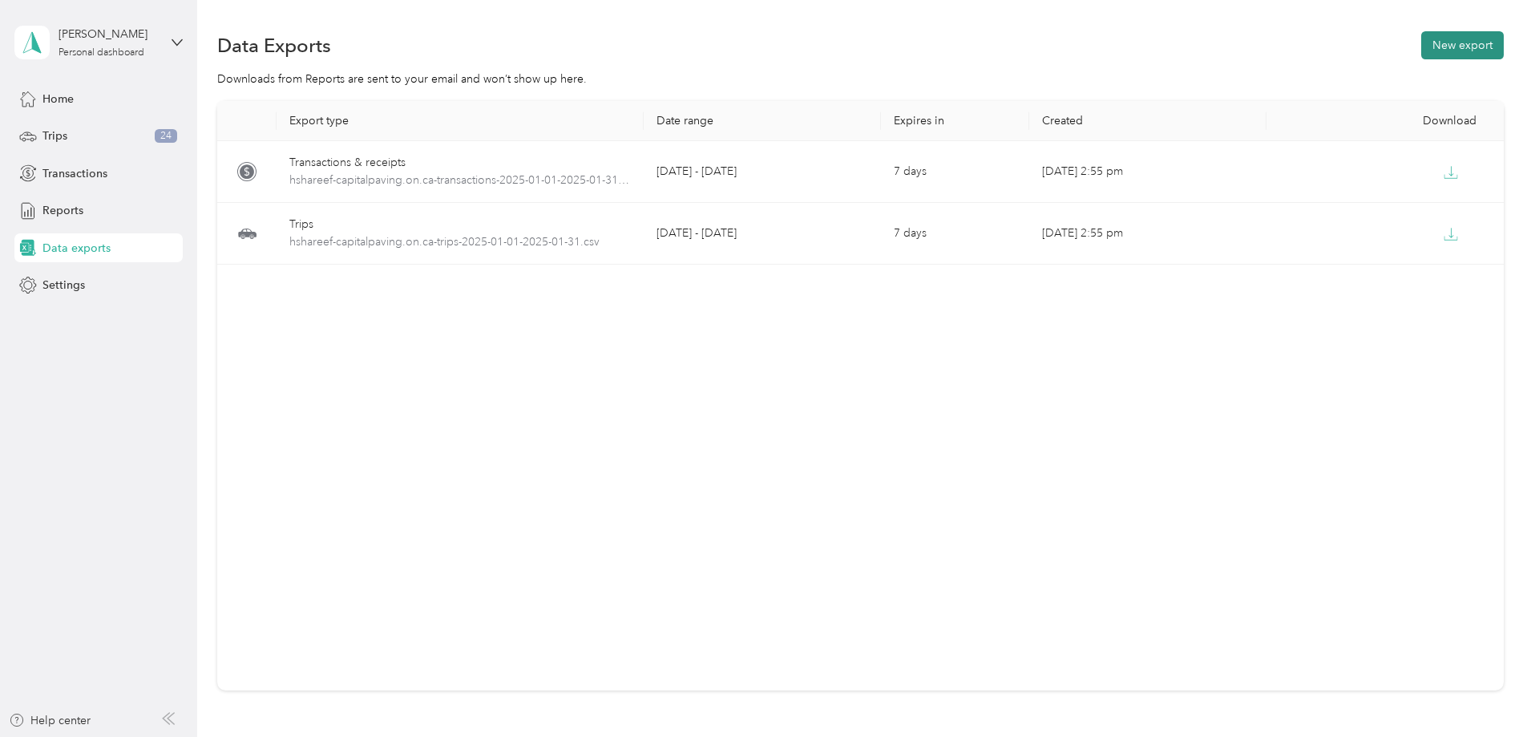
click at [1421, 49] on button "New export" at bounding box center [1462, 45] width 83 height 28
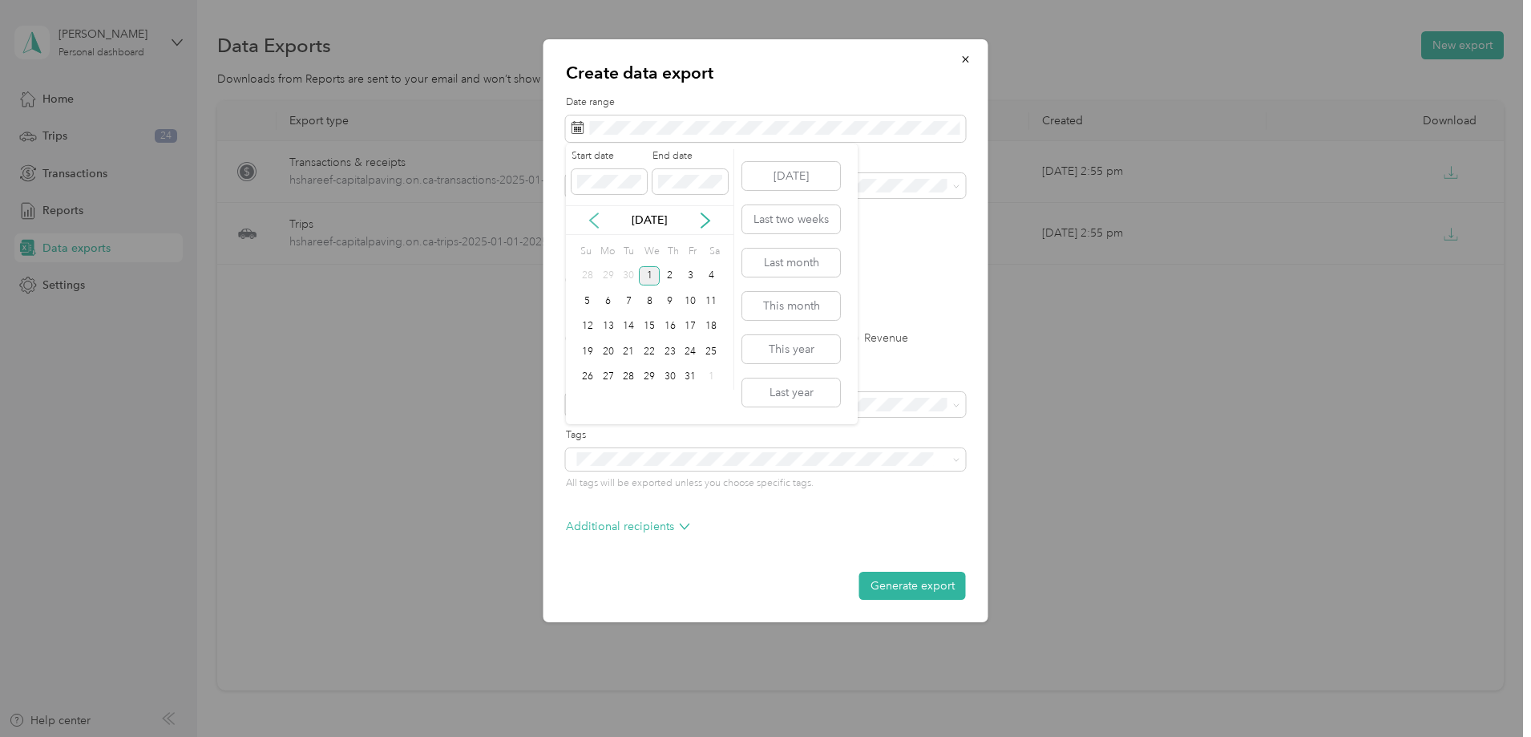
click at [597, 216] on icon at bounding box center [594, 220] width 16 height 16
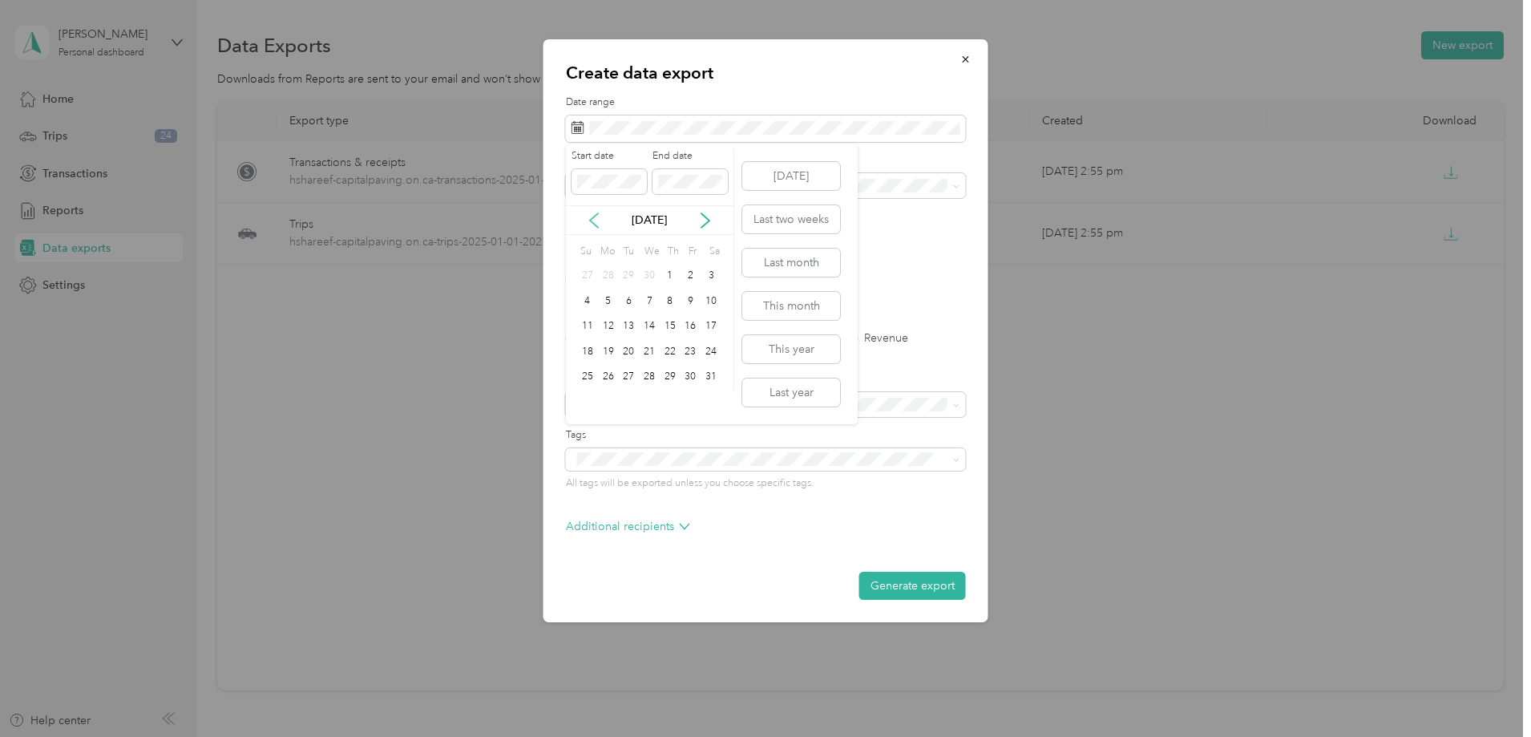
click at [597, 216] on icon at bounding box center [594, 220] width 16 height 16
click at [712, 277] on div "1" at bounding box center [710, 276] width 21 height 20
click at [688, 381] on div "28" at bounding box center [690, 377] width 21 height 20
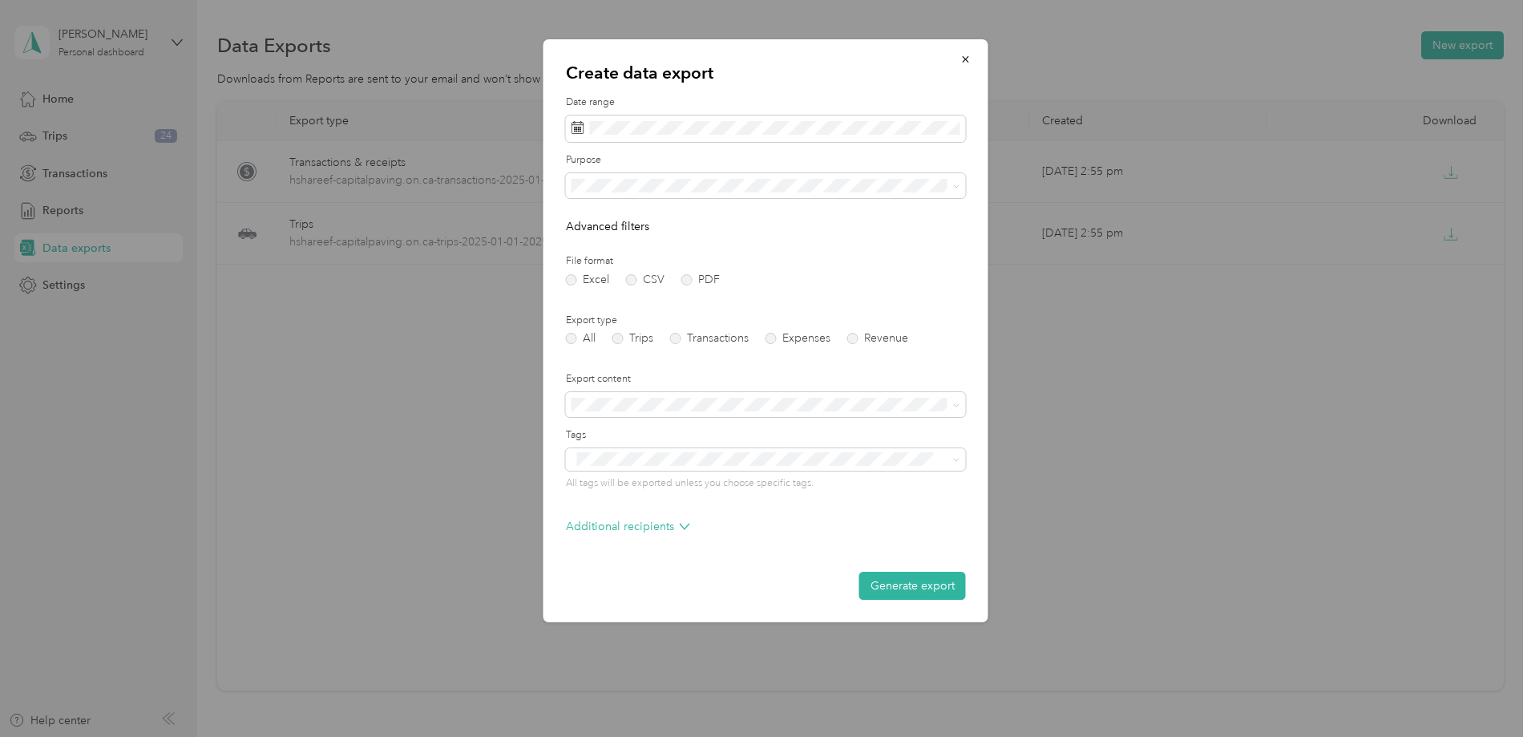
click at [636, 290] on form "Date range Purpose Advanced filters File format Excel CSV PDF Export type All T…" at bounding box center [766, 347] width 400 height 504
click at [636, 285] on form "Date range Purpose Advanced filters File format Excel CSV PDF Export type All T…" at bounding box center [766, 347] width 400 height 504
click at [629, 281] on label "CSV" at bounding box center [645, 279] width 38 height 11
click at [928, 581] on button "Generate export" at bounding box center [912, 585] width 107 height 28
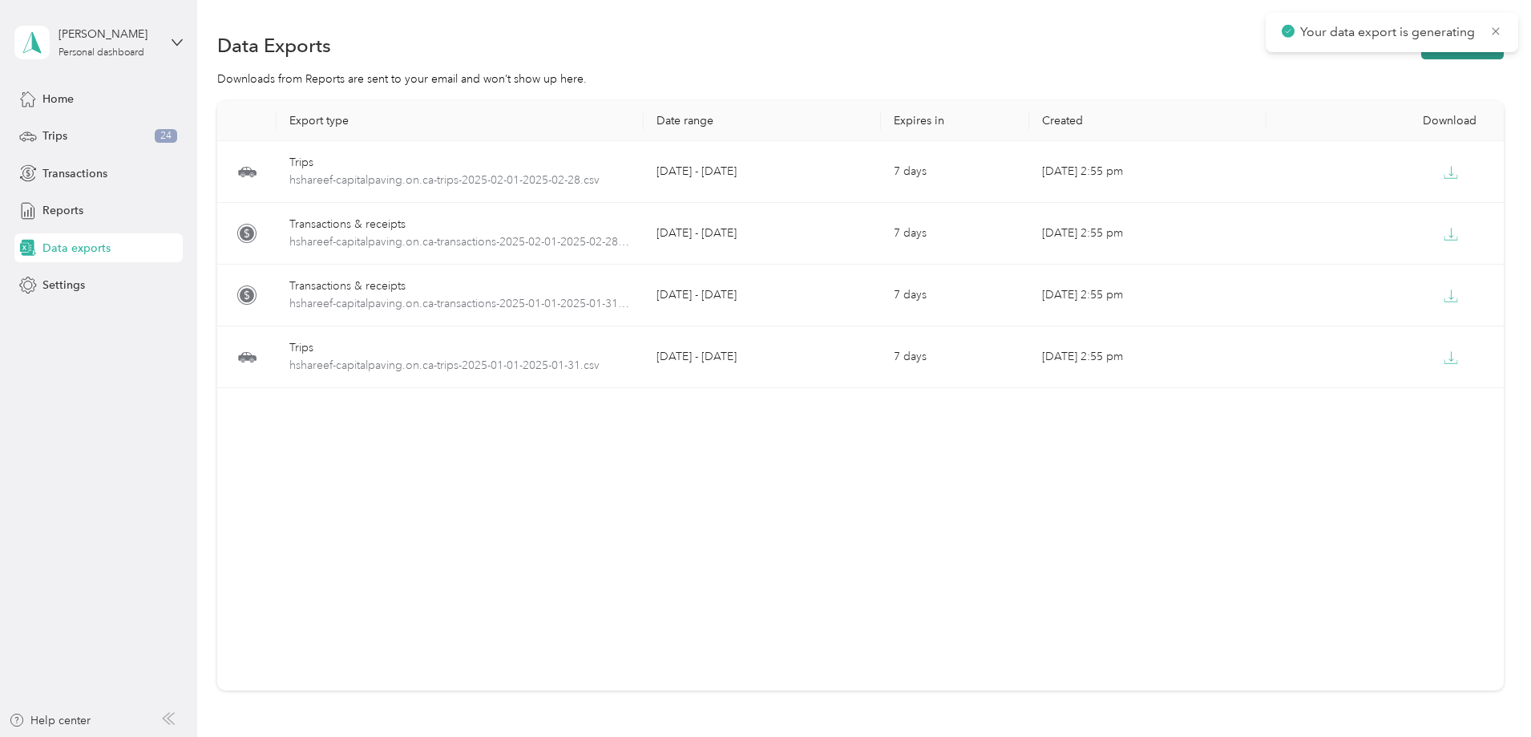
click at [1421, 55] on button "New export" at bounding box center [1462, 45] width 83 height 28
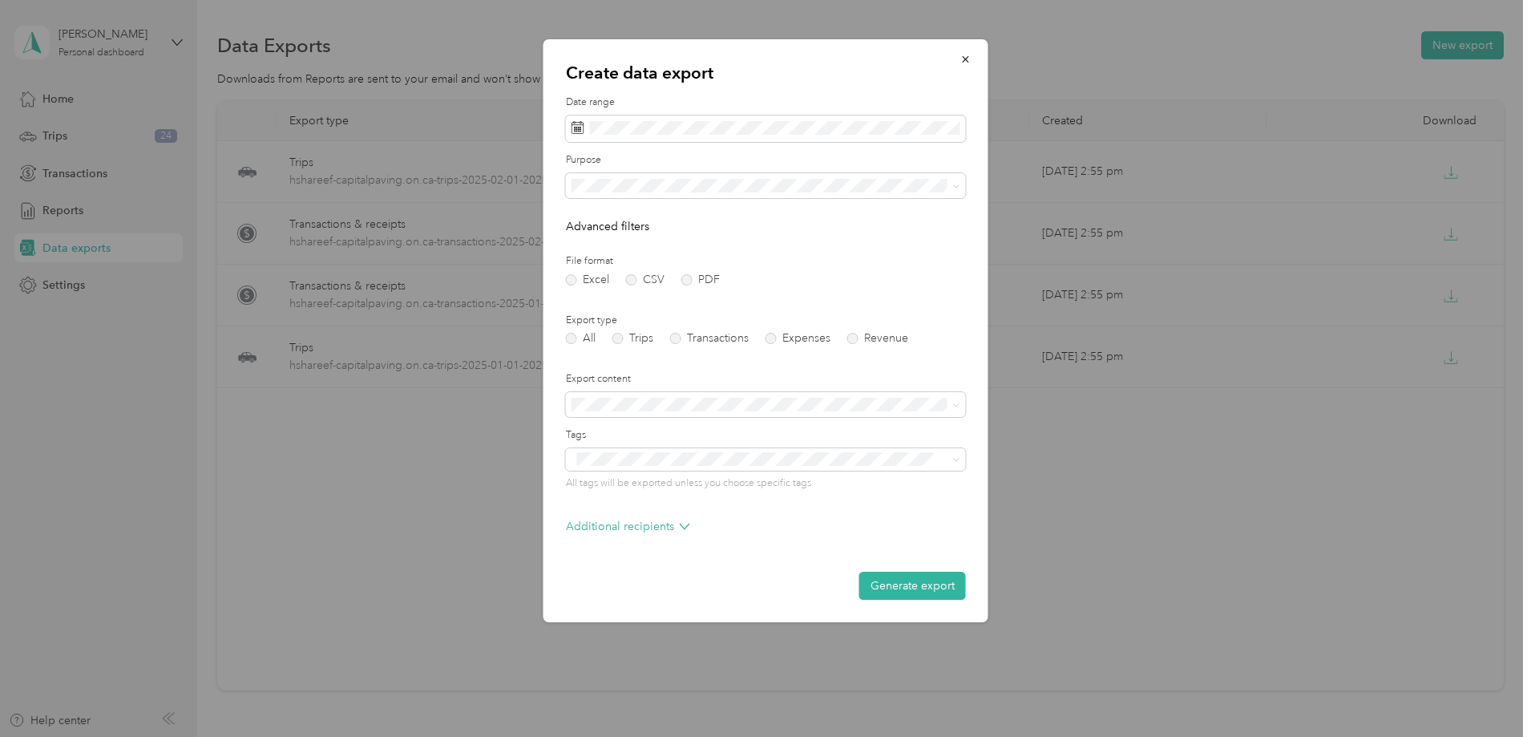
click at [638, 515] on form "Date range Purpose Advanced filters File format Excel CSV PDF Export type All T…" at bounding box center [766, 347] width 400 height 504
click at [642, 529] on p "Additional recipients" at bounding box center [628, 526] width 124 height 17
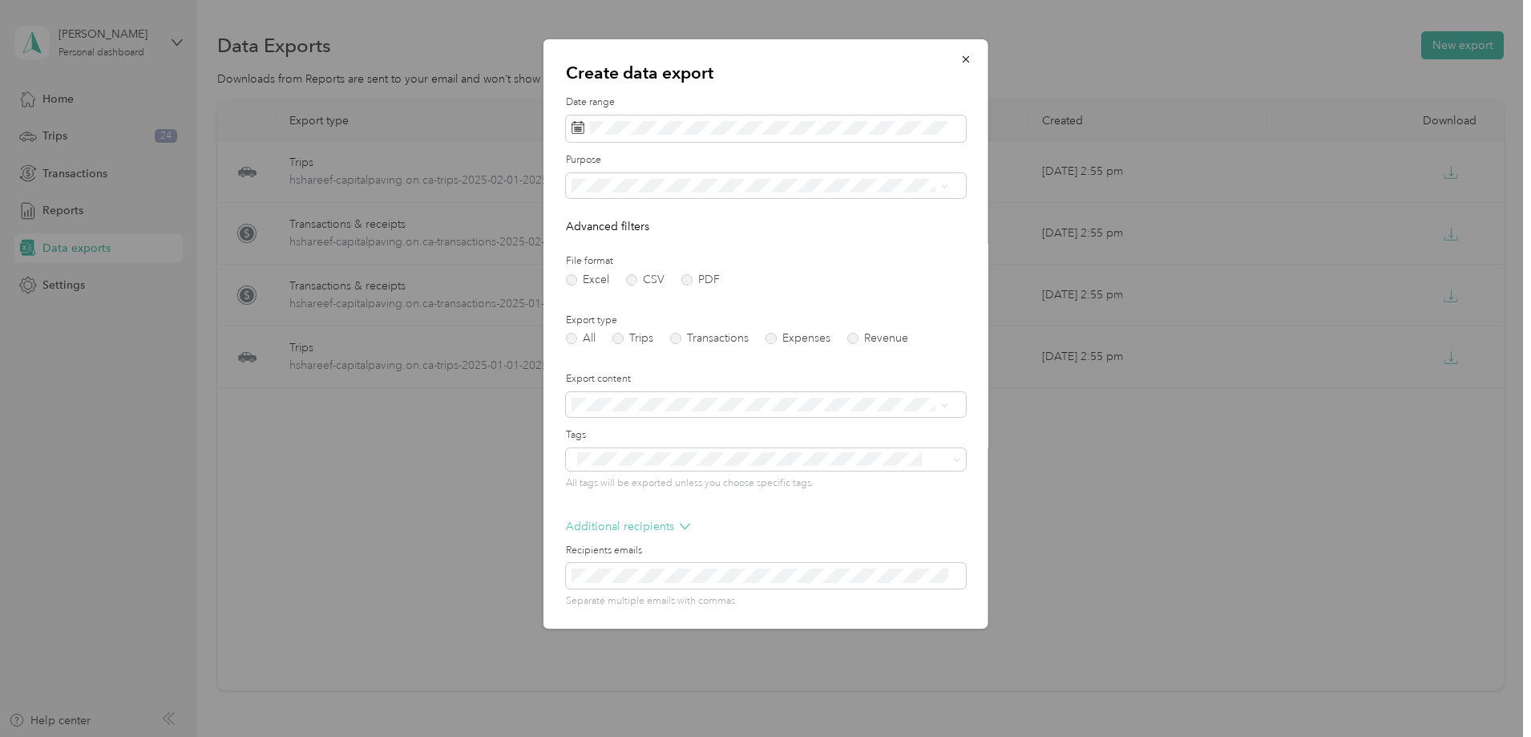
click at [642, 529] on p "Additional recipients" at bounding box center [628, 526] width 124 height 17
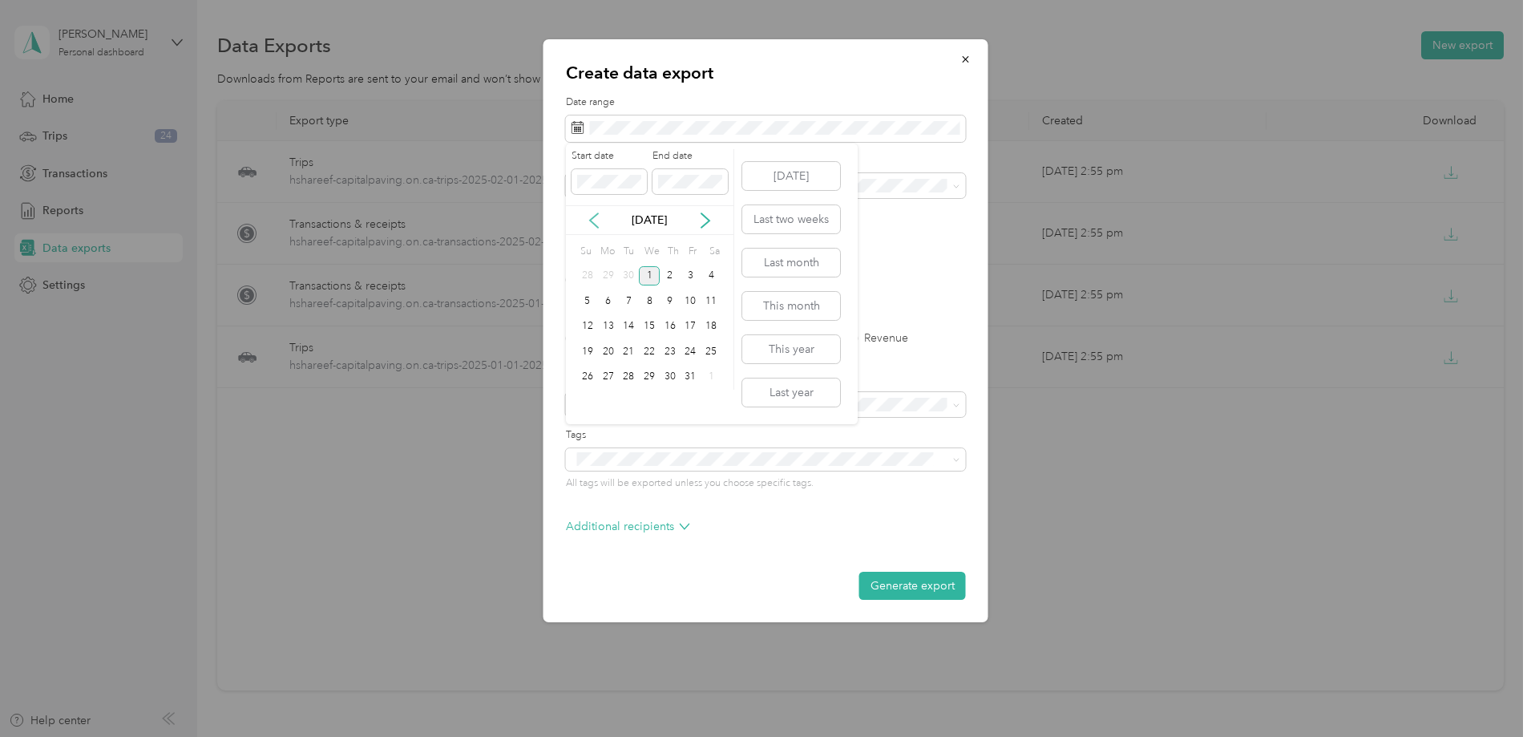
click at [586, 220] on icon at bounding box center [594, 220] width 16 height 16
click at [587, 220] on icon at bounding box center [594, 220] width 16 height 16
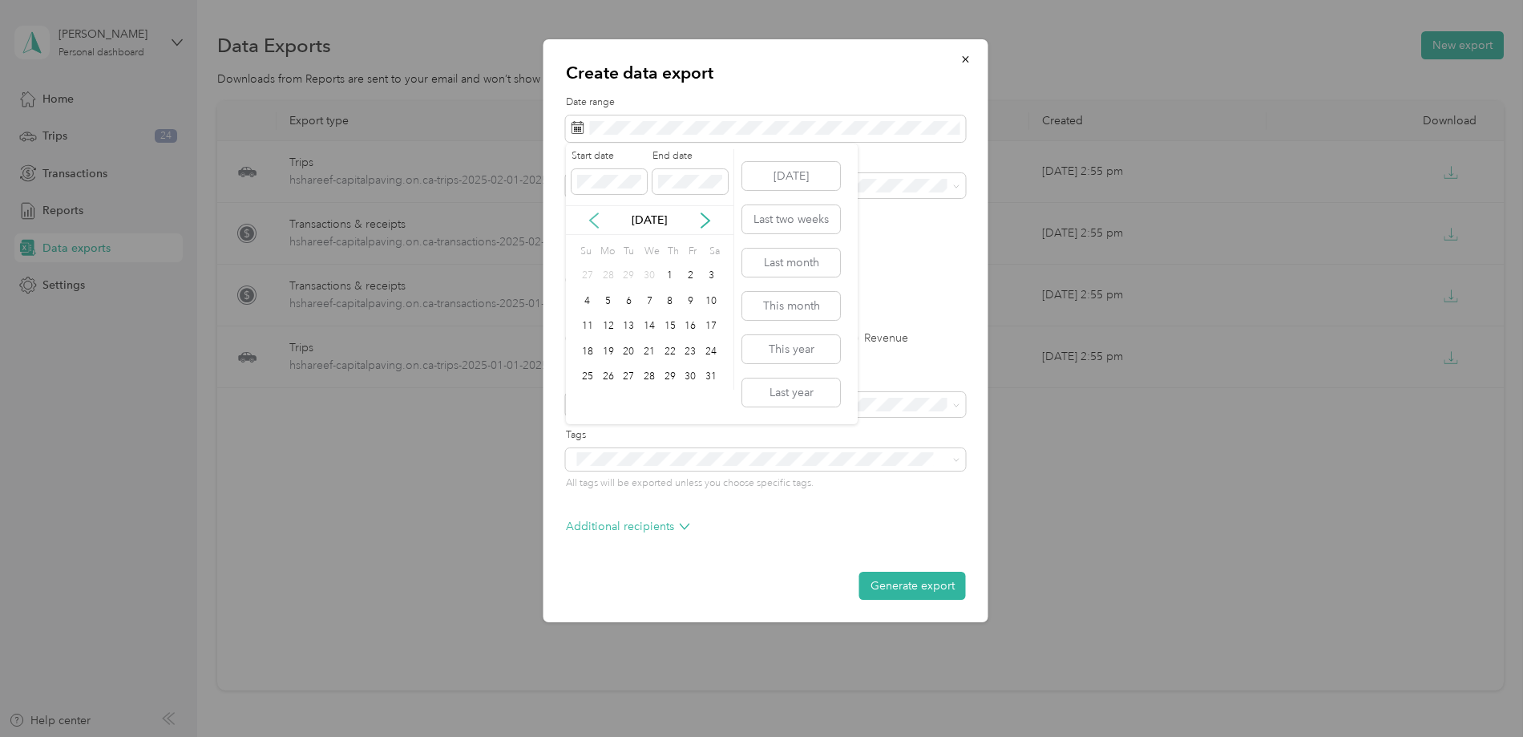
click at [587, 220] on icon at bounding box center [594, 220] width 16 height 16
click at [626, 280] on div "1" at bounding box center [628, 276] width 21 height 20
click at [595, 221] on icon at bounding box center [594, 220] width 16 height 16
click at [595, 222] on icon at bounding box center [594, 220] width 16 height 16
drag, startPoint x: 656, startPoint y: 285, endPoint x: 662, endPoint y: 239, distance: 46.0
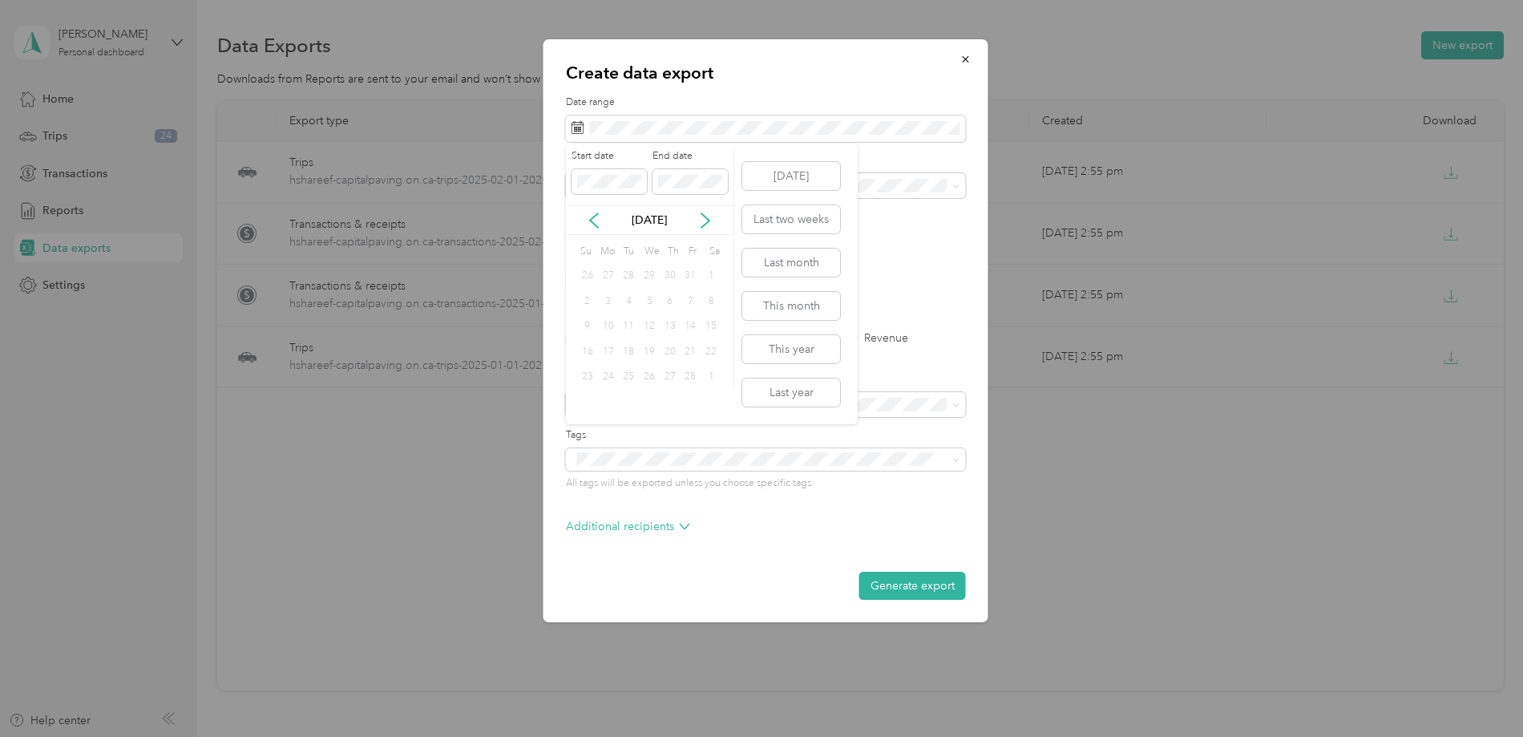
click at [656, 285] on div "29" at bounding box center [649, 276] width 21 height 20
click at [704, 298] on div "8" at bounding box center [710, 301] width 21 height 20
click at [656, 183] on span at bounding box center [689, 182] width 75 height 26
click at [607, 192] on span at bounding box center [608, 182] width 75 height 26
click at [554, 736] on div "Create data export Date range Purpose Advanced filters File format Excel CSV PD…" at bounding box center [761, 737] width 1523 height 0
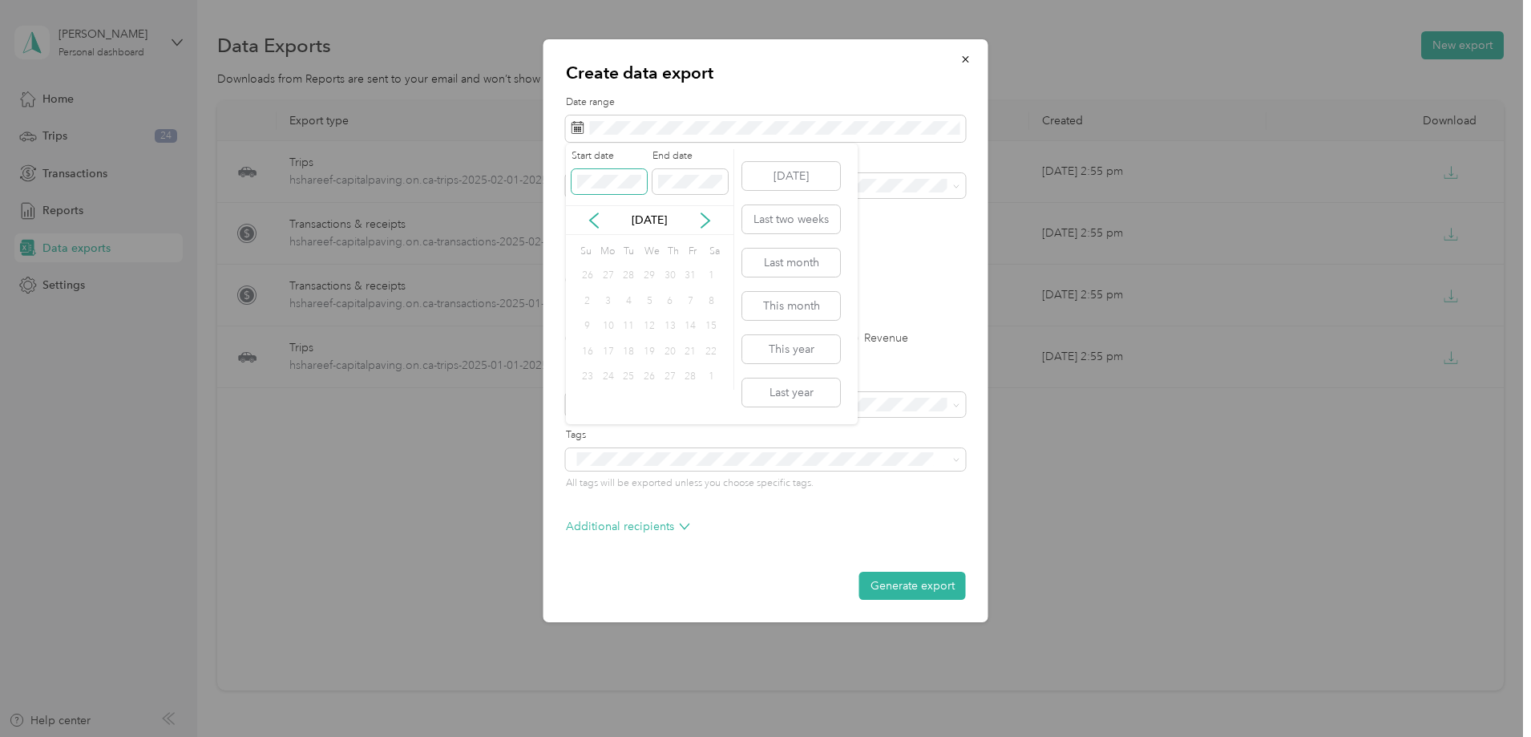
click at [551, 736] on div "Create data export Date range Purpose Advanced filters File format Excel CSV PD…" at bounding box center [761, 737] width 1523 height 0
click at [709, 273] on div "1" at bounding box center [710, 276] width 21 height 20
click at [605, 402] on div "31" at bounding box center [608, 402] width 21 height 20
click at [602, 397] on div "31" at bounding box center [608, 402] width 21 height 20
click at [574, 183] on span at bounding box center [608, 182] width 75 height 26
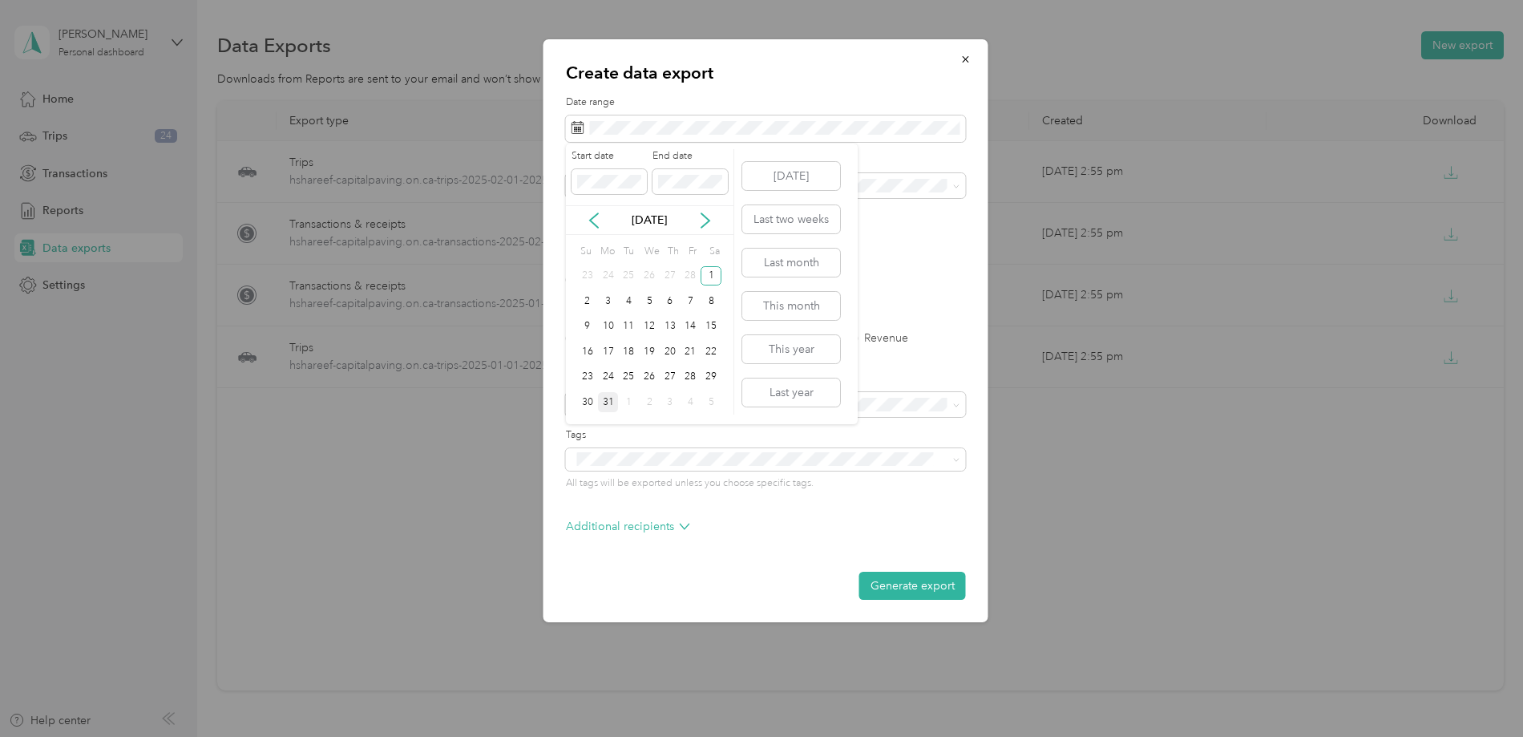
click at [608, 402] on div "31" at bounding box center [608, 402] width 21 height 20
click at [904, 588] on button "Generate export" at bounding box center [912, 585] width 107 height 28
